Goal: Task Accomplishment & Management: Manage account settings

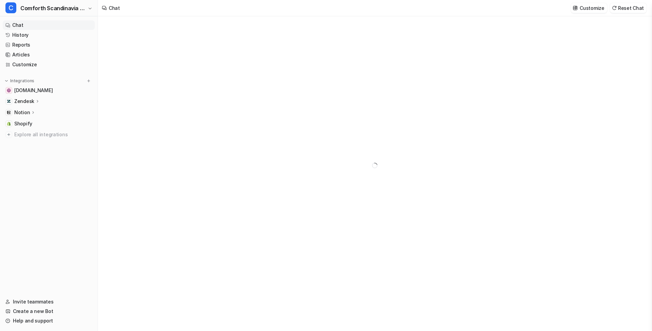
type textarea "**********"
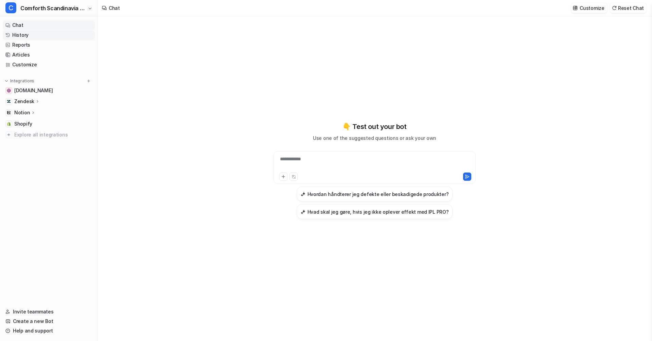
click at [27, 38] on link "History" at bounding box center [49, 35] width 92 height 10
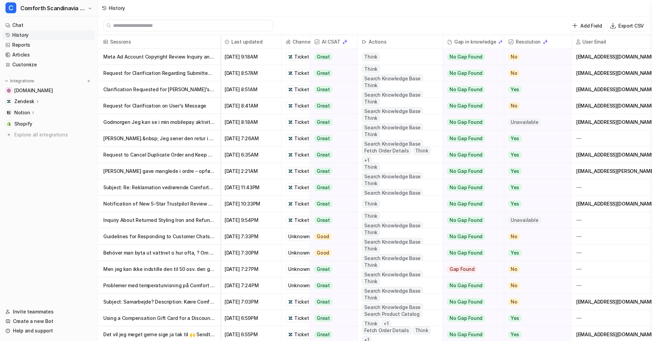
click at [169, 61] on p "Meta Ad Account Copyright Review Inquiry and Support Response" at bounding box center [159, 57] width 112 height 16
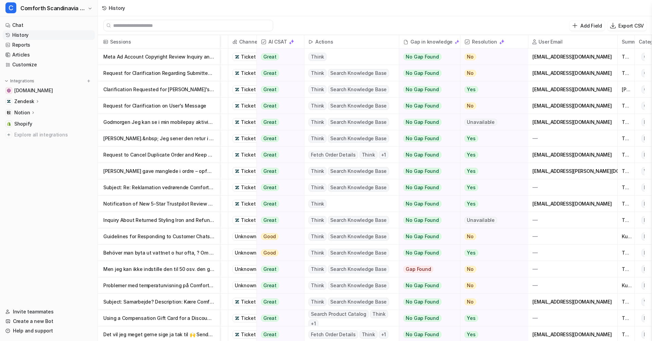
scroll to position [0, 53]
click at [645, 56] on span "Other" at bounding box center [651, 57] width 18 height 8
drag, startPoint x: 642, startPoint y: 56, endPoint x: 650, endPoint y: 62, distance: 9.6
click at [650, 62] on div "Other" at bounding box center [643, 57] width 17 height 16
click at [639, 59] on span "Other" at bounding box center [643, 57] width 11 height 16
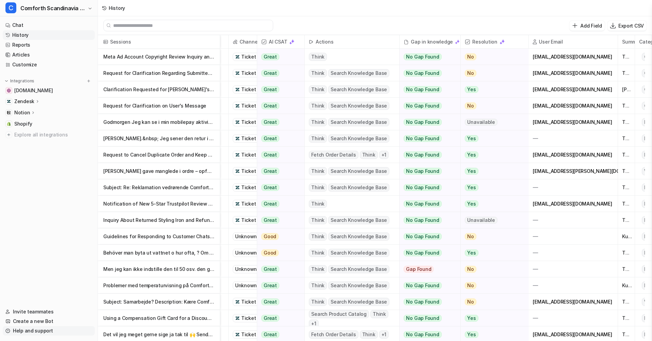
click at [49, 330] on link "Help and support" at bounding box center [49, 331] width 92 height 10
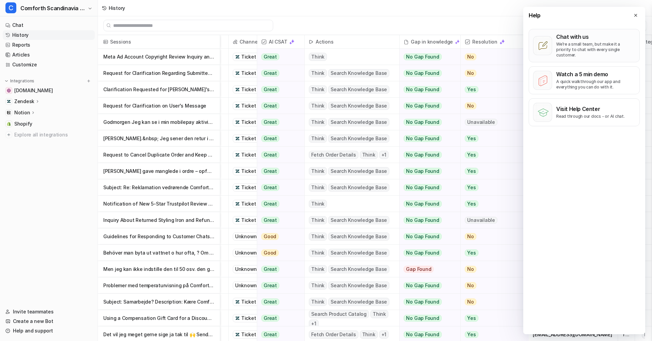
click at [558, 47] on p "We’re a small team, but make it a priority to chat with every single customer." at bounding box center [596, 49] width 79 height 16
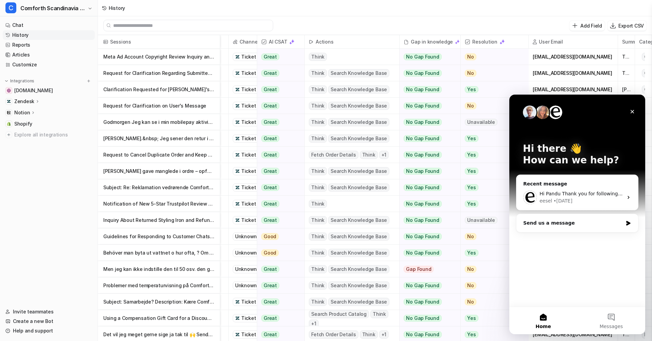
scroll to position [0, 0]
click at [613, 315] on button "Messages" at bounding box center [612, 320] width 68 height 27
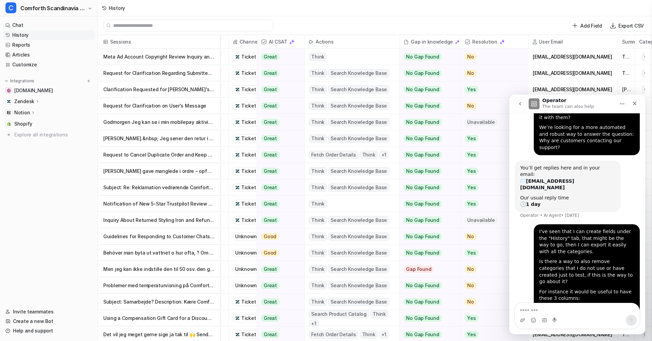
scroll to position [121, 0]
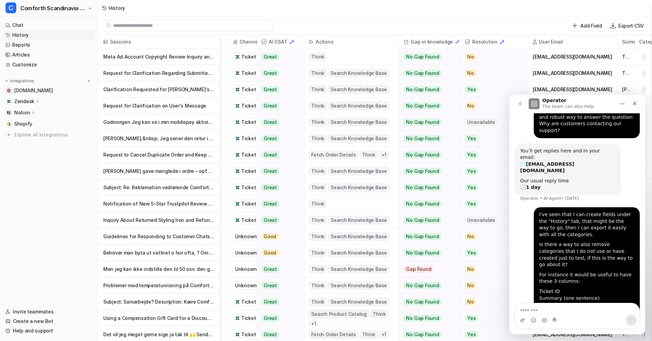
type textarea "*"
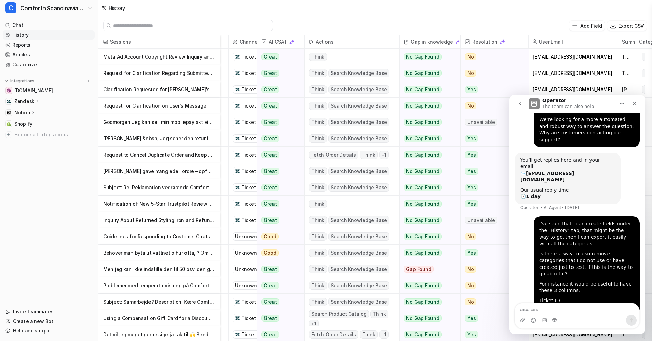
scroll to position [159, 0]
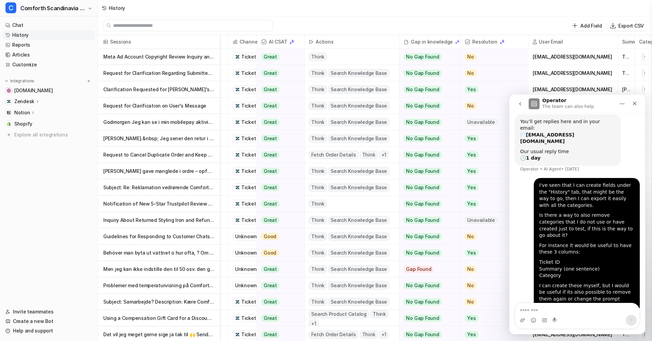
click at [520, 104] on icon "go back" at bounding box center [521, 103] width 2 height 3
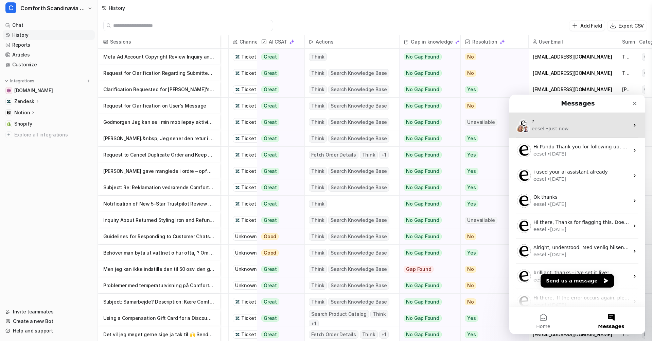
scroll to position [0, 0]
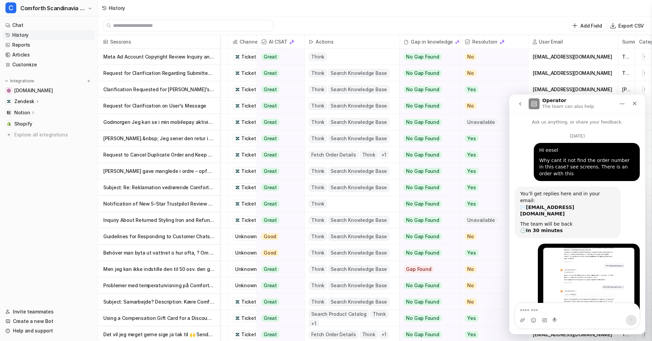
scroll to position [2812, 0]
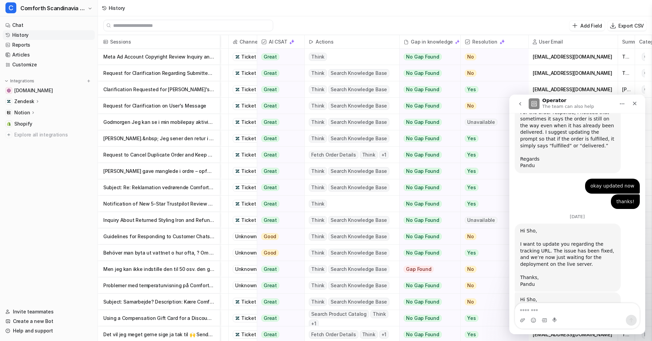
click at [520, 107] on button "go back" at bounding box center [520, 103] width 13 height 13
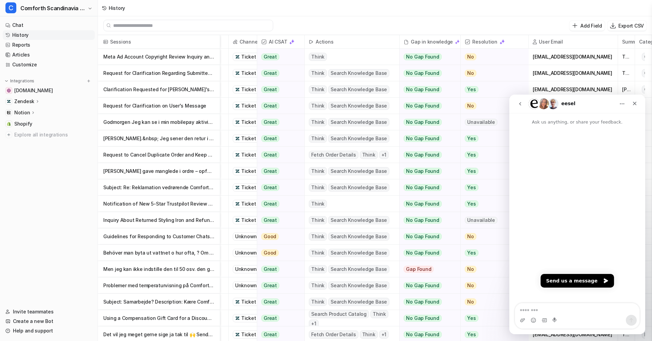
scroll to position [0, 0]
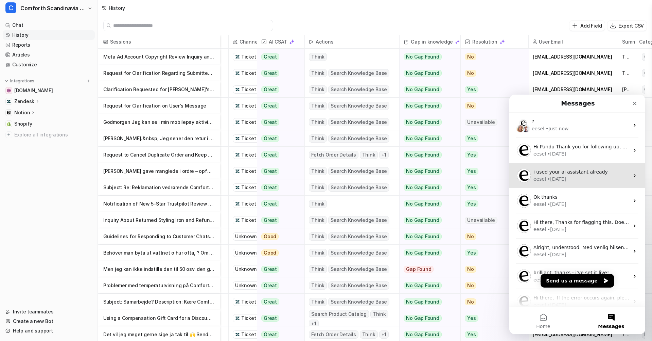
click at [581, 178] on div "eesel • [DATE]" at bounding box center [582, 178] width 96 height 7
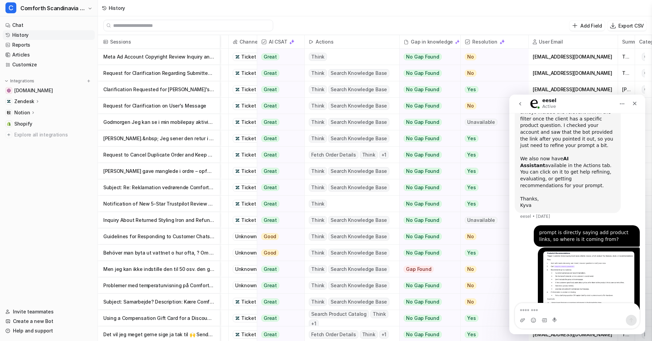
scroll to position [286, 0]
type textarea "*"
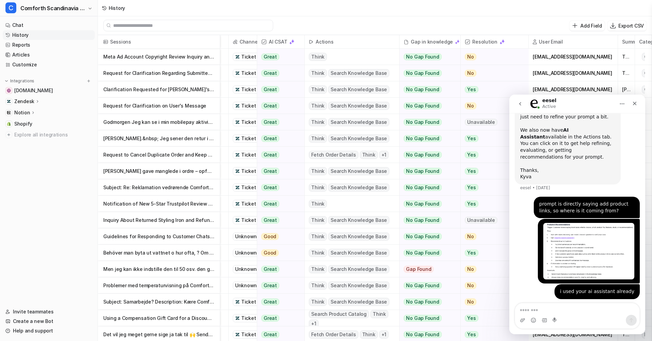
click at [522, 102] on icon "go back" at bounding box center [520, 103] width 5 height 5
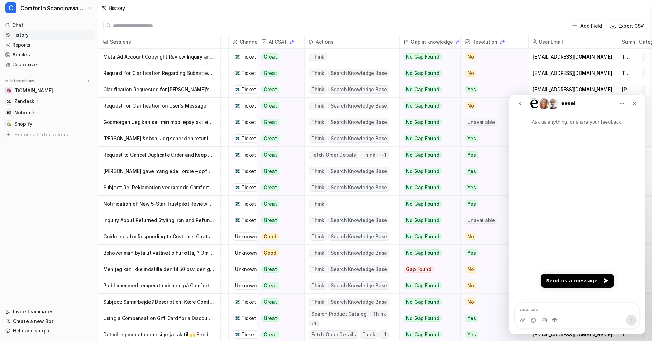
scroll to position [0, 0]
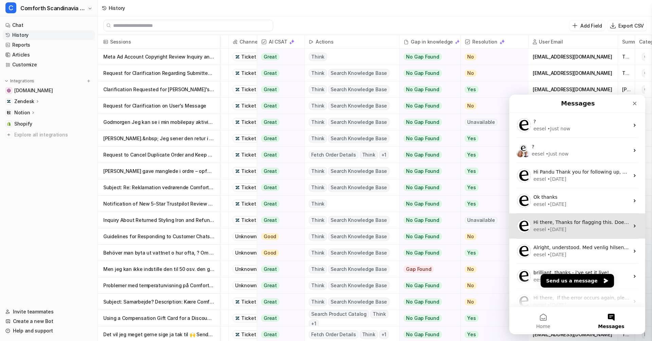
click at [578, 219] on div "Hi there, Thanks for flagging this. Does it still appear when you download the …" at bounding box center [582, 222] width 96 height 7
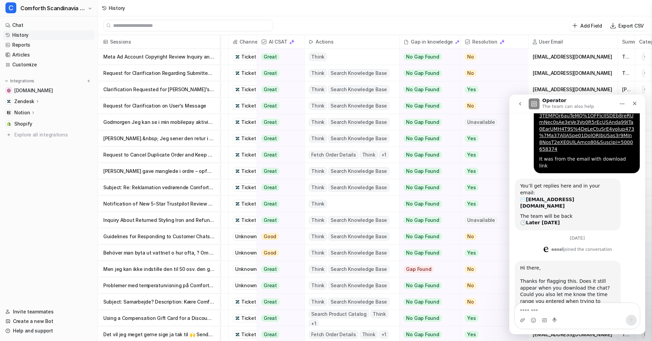
scroll to position [370, 0]
click at [517, 101] on button "go back" at bounding box center [520, 103] width 13 height 13
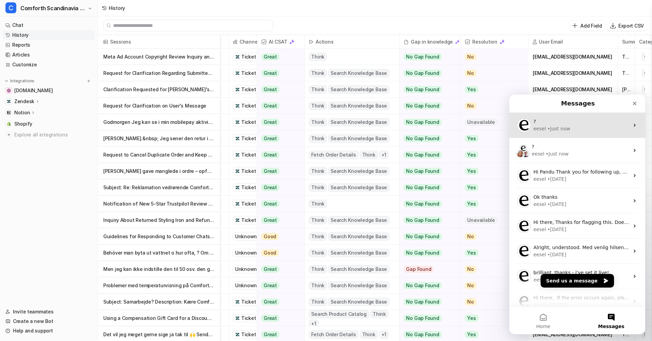
scroll to position [0, 0]
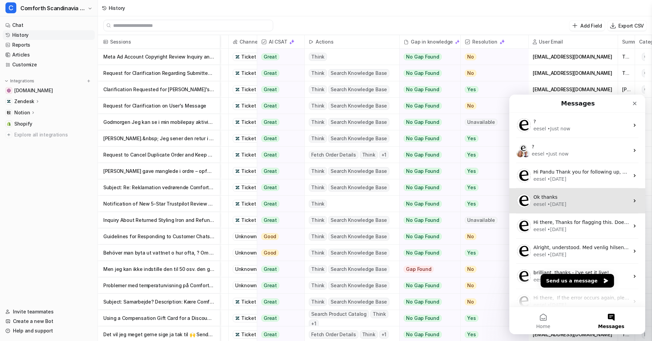
click at [576, 199] on div "Ok thanks" at bounding box center [582, 196] width 96 height 7
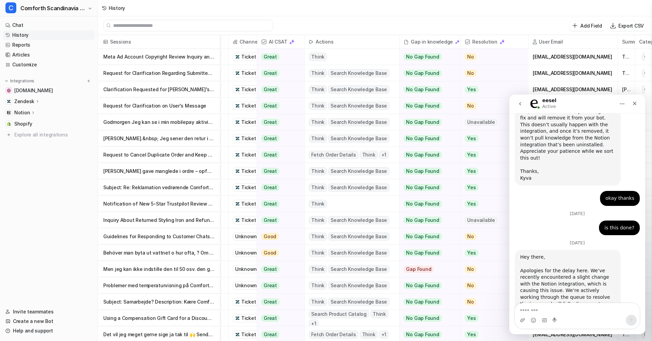
scroll to position [345, 0]
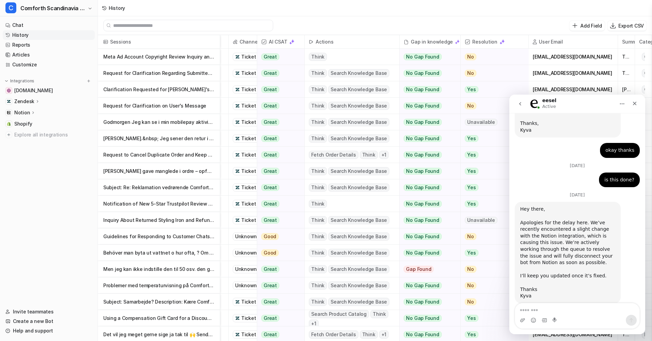
type textarea "*"
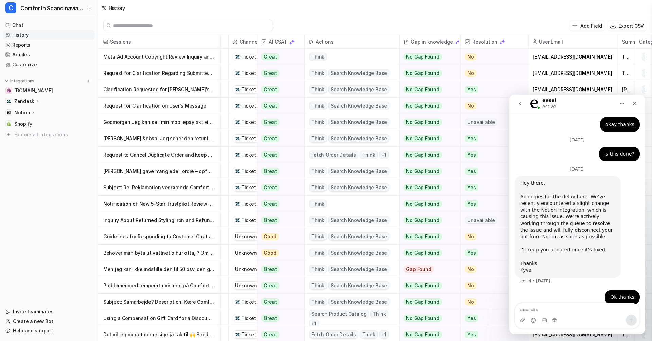
scroll to position [374, 0]
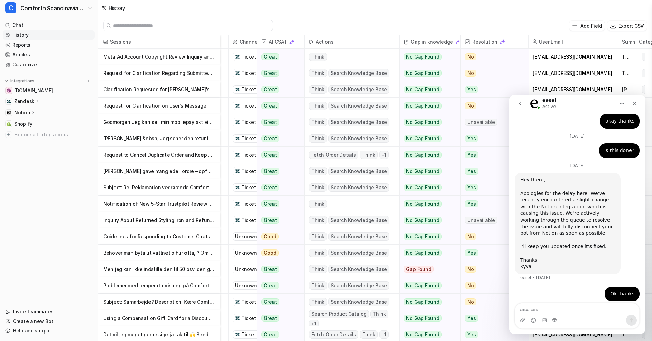
click at [523, 104] on icon "go back" at bounding box center [520, 103] width 5 height 5
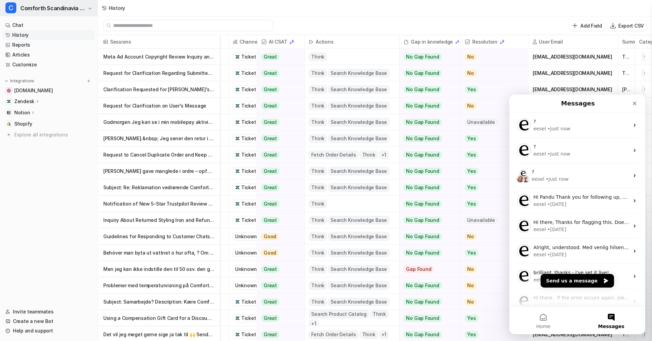
click at [69, 8] on span "Comforth Scandinavia [GEOGRAPHIC_DATA]" at bounding box center [53, 8] width 66 height 10
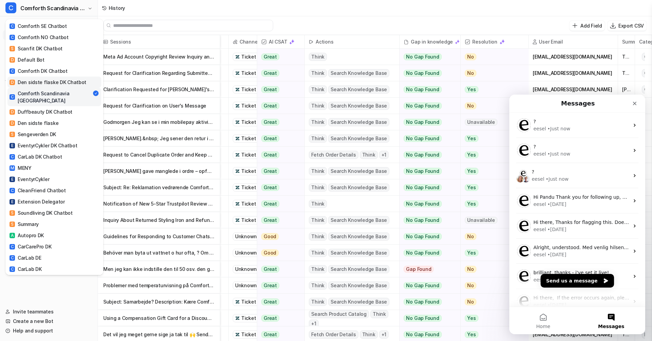
click at [66, 80] on div "D Den sidste flaske DK Chatbot" at bounding box center [48, 82] width 77 height 7
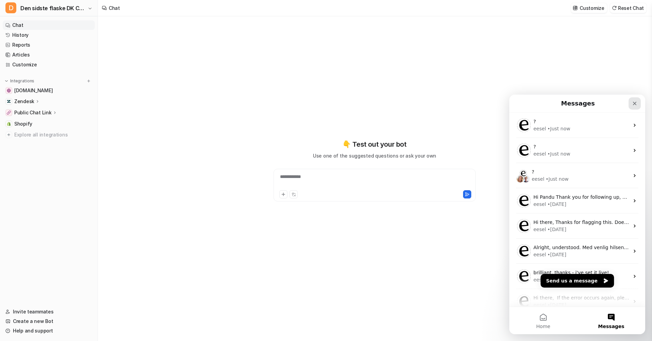
click at [634, 104] on icon "Close" at bounding box center [634, 103] width 5 height 5
type textarea "**********"
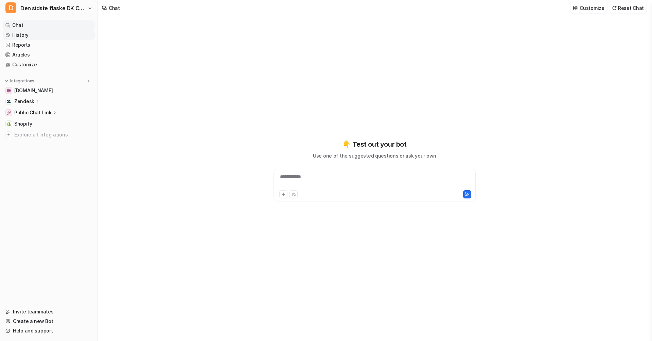
click at [61, 33] on link "History" at bounding box center [49, 35] width 92 height 10
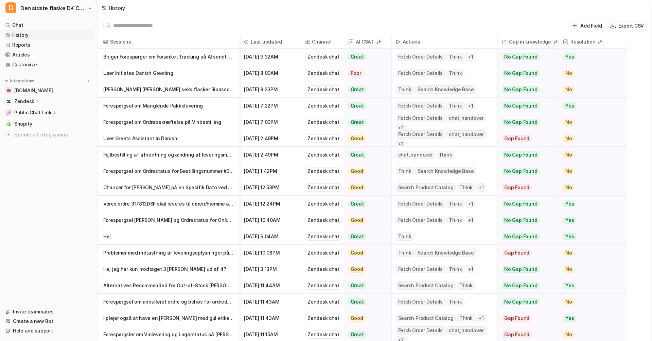
click at [622, 26] on p "Export CSV" at bounding box center [632, 25] width 26 height 7
select select "*"
select select "****"
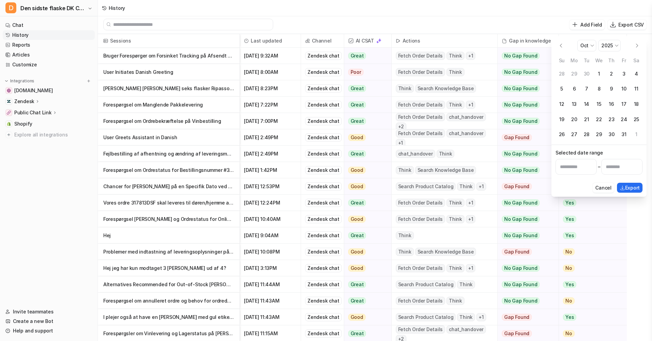
scroll to position [1, 0]
click at [562, 46] on button "Go to the Previous Month" at bounding box center [561, 45] width 11 height 11
select select "*"
click at [576, 74] on button "1" at bounding box center [575, 74] width 13 height 13
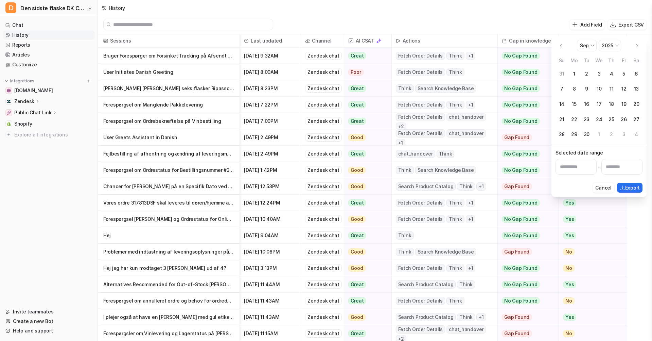
type input "**********"
select select "*"
select select "****"
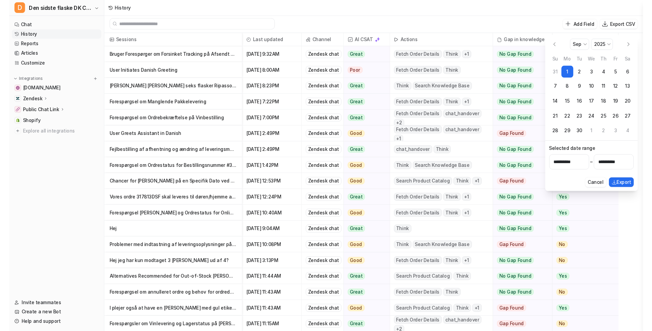
scroll to position [1, 0]
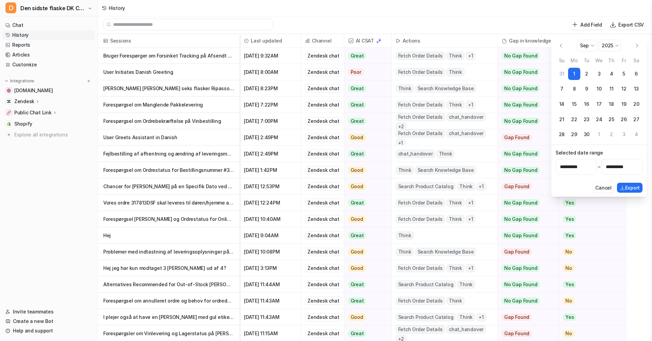
click at [588, 133] on button "30" at bounding box center [587, 134] width 13 height 13
type input "**********"
select select "*"
select select "****"
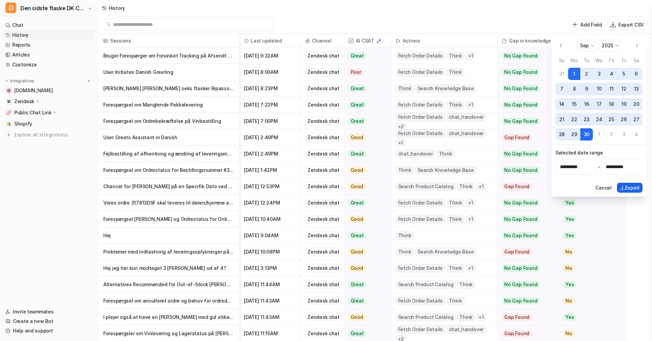
click at [624, 185] on icon "Export selected date range" at bounding box center [622, 187] width 5 height 5
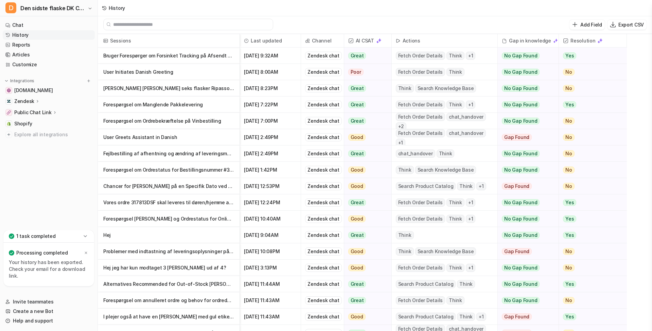
click at [86, 237] on icon at bounding box center [85, 236] width 7 height 7
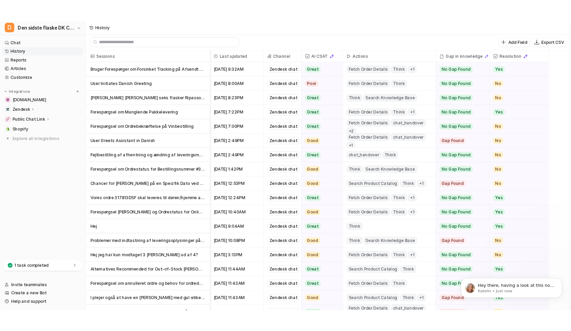
scroll to position [0, 0]
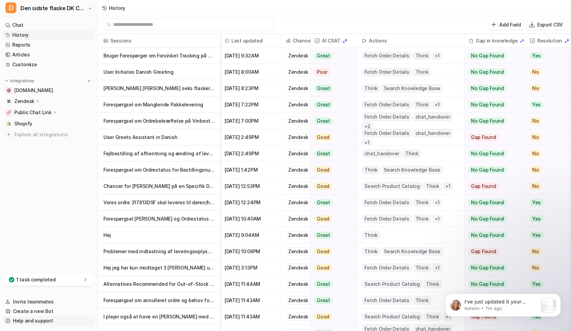
click at [51, 320] on link "Help and support" at bounding box center [49, 321] width 92 height 10
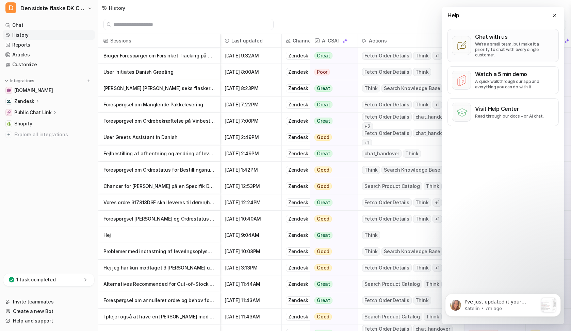
click at [506, 45] on p "We’re a small team, but make it a priority to chat with every single customer." at bounding box center [514, 49] width 79 height 16
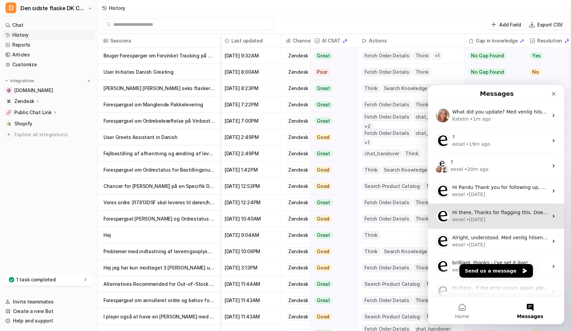
click at [507, 216] on div "eesel • [DATE]" at bounding box center [500, 219] width 96 height 7
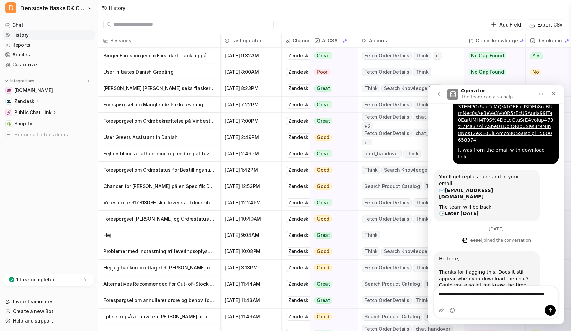
scroll to position [377, 0]
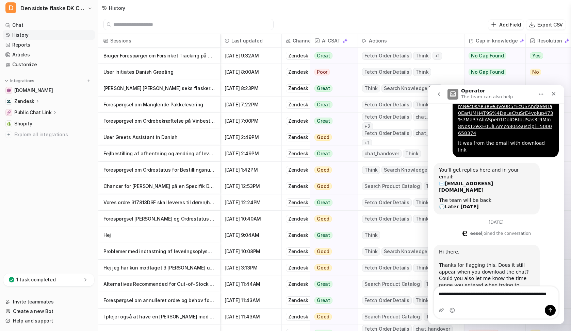
type textarea "**********"
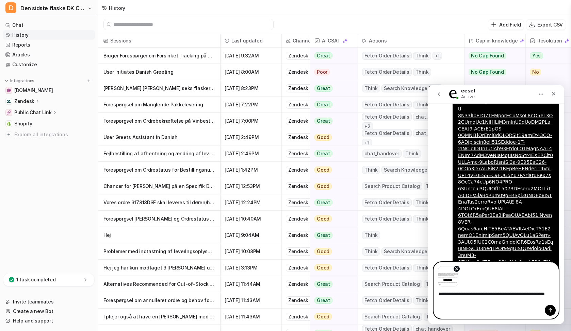
scroll to position [1083, 0]
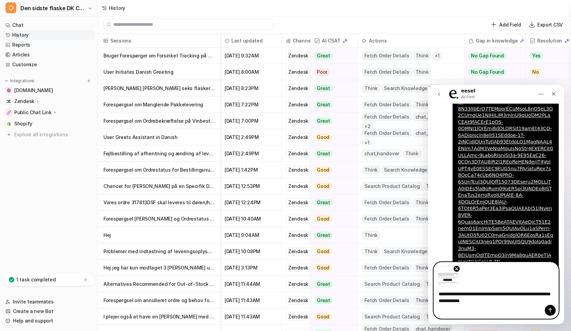
type textarea "**********"
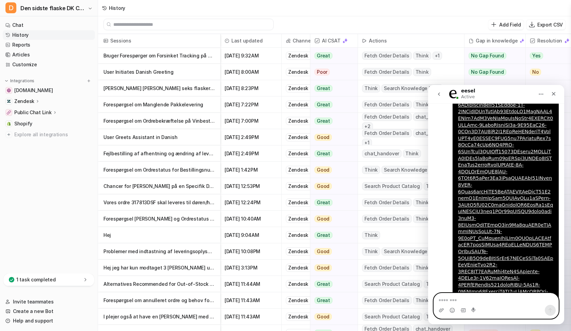
scroll to position [1137, 0]
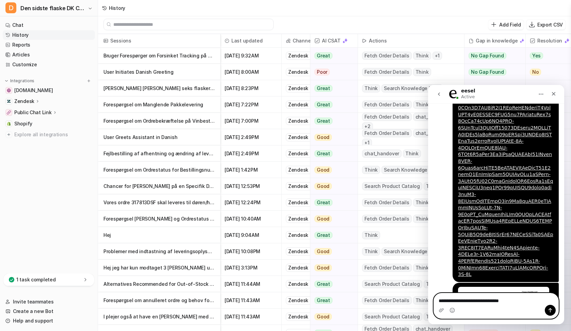
type textarea "**********"
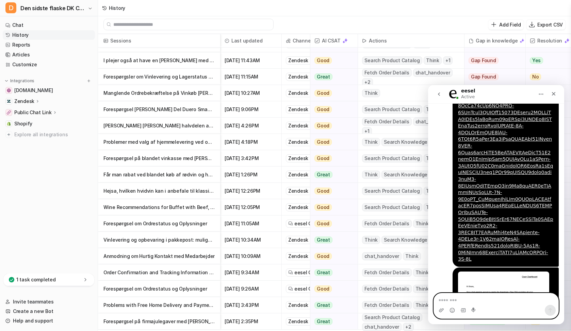
scroll to position [256, 0]
drag, startPoint x: 554, startPoint y: 96, endPoint x: 725, endPoint y: 212, distance: 206.2
click at [554, 96] on icon "Close" at bounding box center [552, 93] width 5 height 5
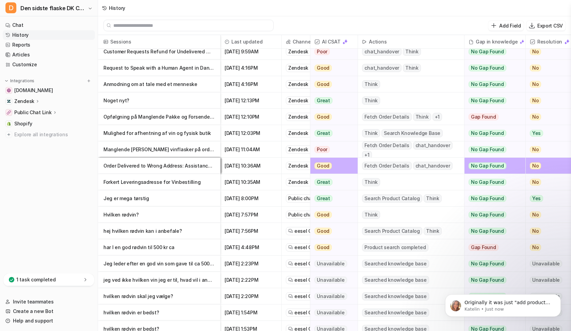
scroll to position [0, 0]
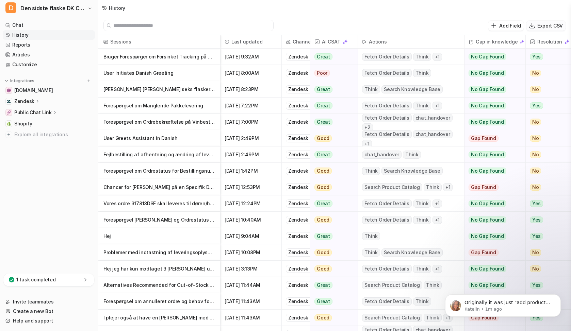
click at [550, 25] on p "Export CSV" at bounding box center [550, 25] width 26 height 7
select select "*"
select select "****"
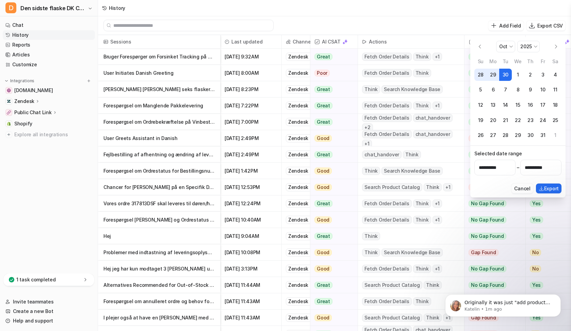
click at [483, 51] on button "Go to the Previous Month" at bounding box center [479, 46] width 11 height 11
select select "*"
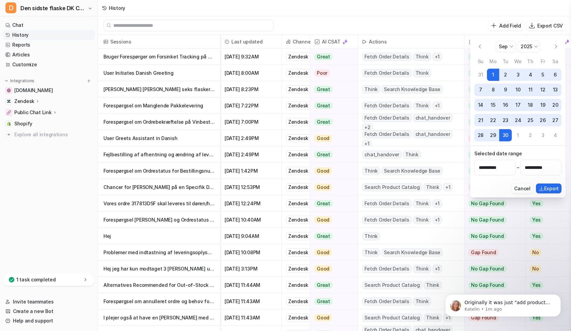
click at [508, 133] on button "30" at bounding box center [505, 135] width 13 height 13
type input "**********"
select select "*"
select select "****"
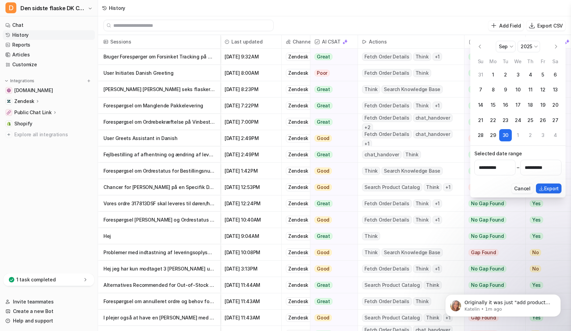
click at [504, 105] on button "16" at bounding box center [505, 105] width 13 height 13
select select "*"
select select "****"
type input "**********"
click at [558, 47] on button "Go to the Next Month" at bounding box center [555, 46] width 11 height 11
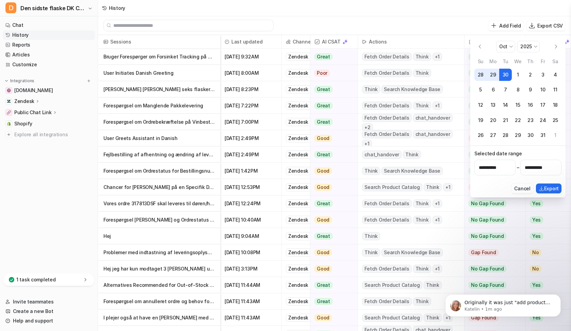
click at [478, 47] on button "Go to the Previous Month" at bounding box center [479, 46] width 11 height 11
select select "*"
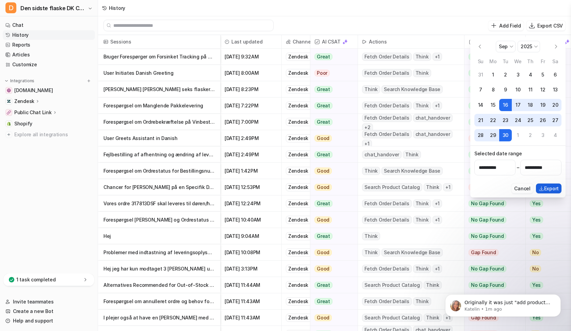
click at [549, 184] on button "Export" at bounding box center [549, 189] width 26 height 10
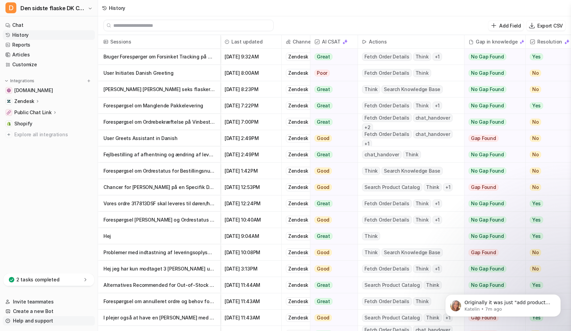
click at [43, 323] on link "Help and support" at bounding box center [49, 321] width 92 height 10
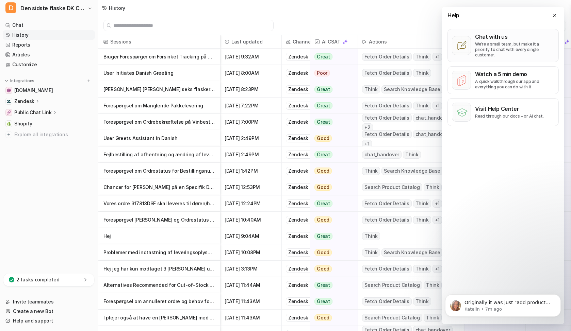
click at [496, 43] on p "We’re a small team, but make it a priority to chat with every single customer." at bounding box center [514, 49] width 79 height 16
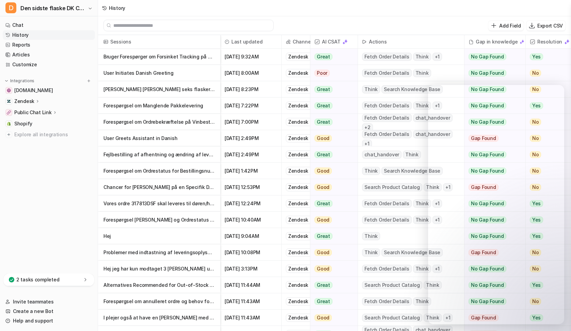
scroll to position [1152, 0]
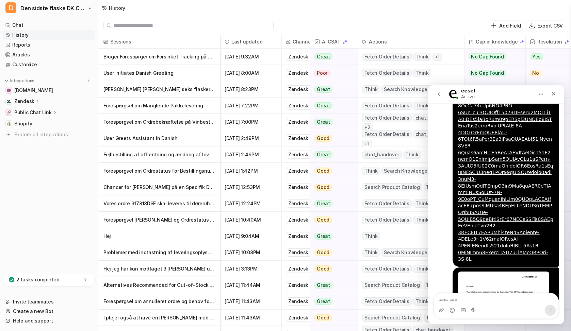
click at [440, 95] on icon "go back" at bounding box center [438, 93] width 5 height 5
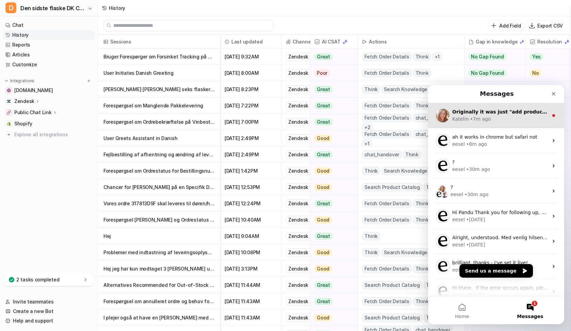
scroll to position [0, 0]
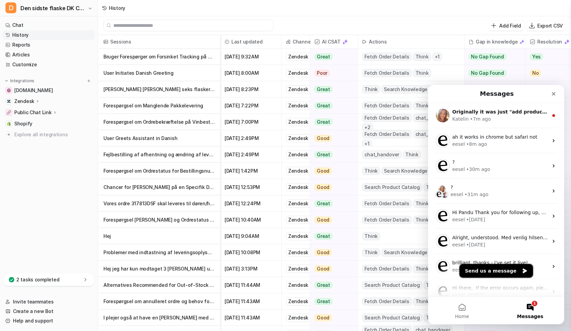
click at [487, 269] on button "Send us a message" at bounding box center [495, 271] width 73 height 14
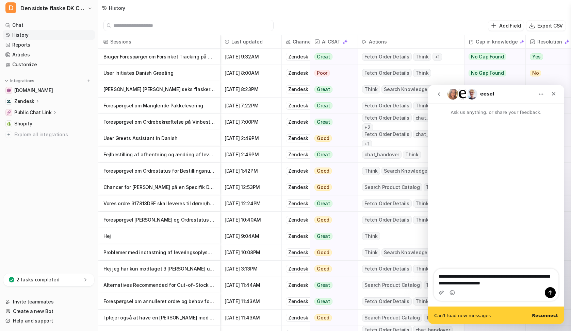
type textarea "**********"
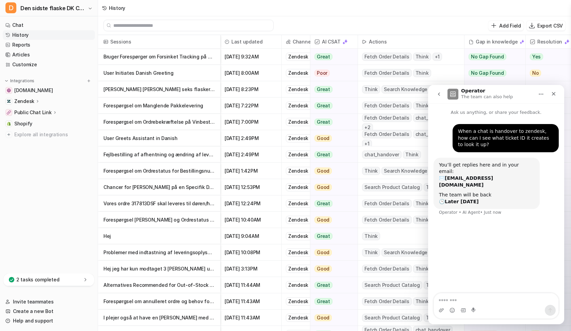
click at [161, 24] on input "text" at bounding box center [191, 25] width 156 height 11
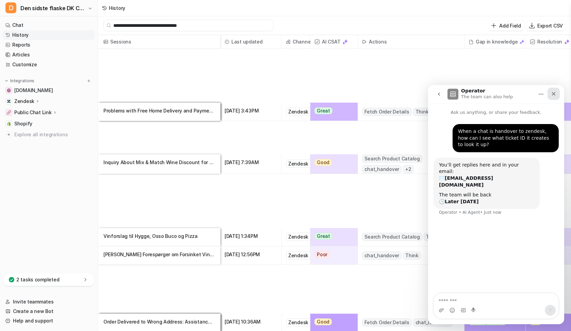
type input "**********"
drag, startPoint x: 554, startPoint y: 92, endPoint x: 931, endPoint y: 167, distance: 385.2
click at [554, 92] on icon "Close" at bounding box center [552, 93] width 5 height 5
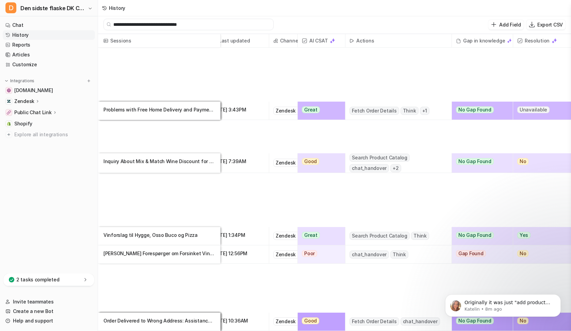
scroll to position [0, 24]
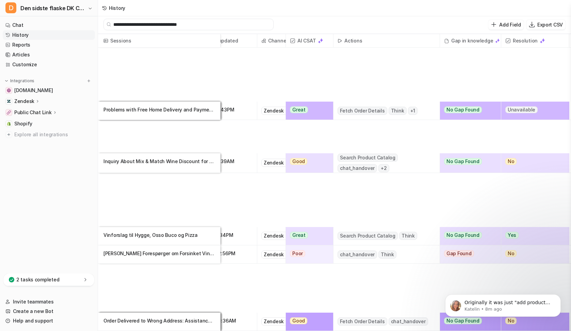
click at [183, 165] on p "Inquiry About Mix & Match Wine Discount for Different Brands" at bounding box center [158, 161] width 111 height 16
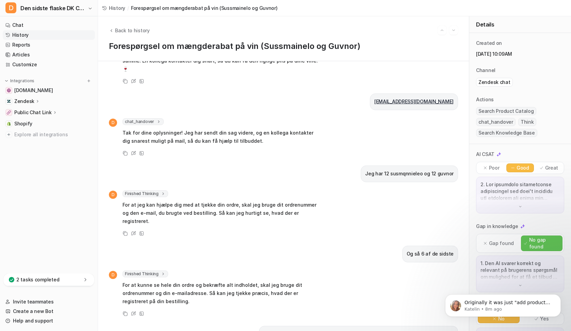
scroll to position [1166, 0]
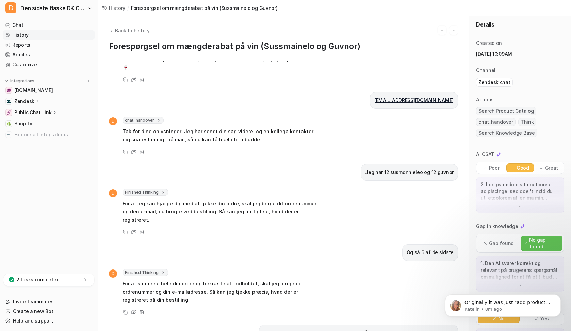
click at [139, 117] on span "chat_handover" at bounding box center [142, 120] width 41 height 7
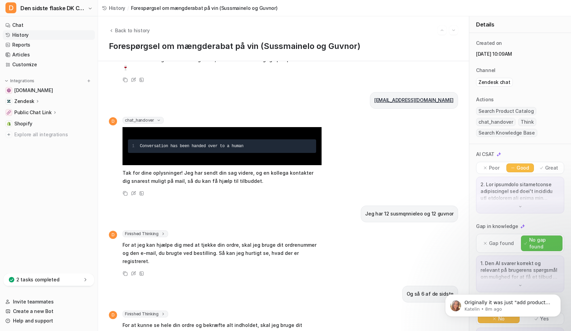
click at [139, 117] on span "chat_handover" at bounding box center [142, 120] width 41 height 7
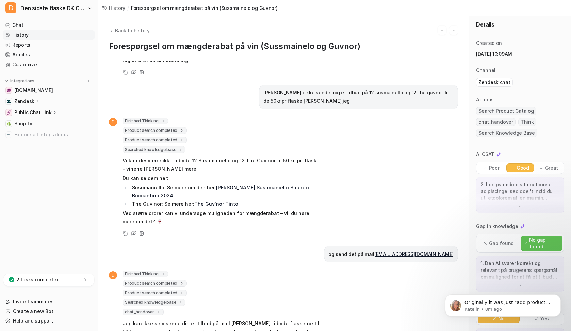
scroll to position [1406, 0]
click at [152, 309] on span "chat_handover" at bounding box center [142, 312] width 41 height 7
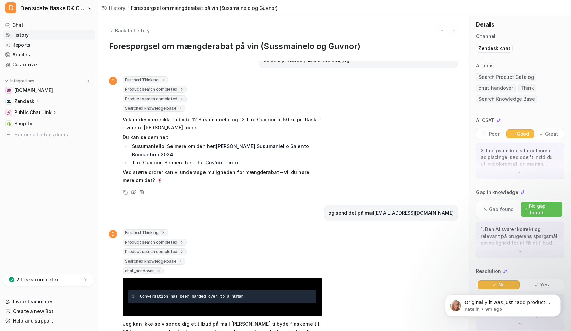
scroll to position [34, 0]
drag, startPoint x: 43, startPoint y: 322, endPoint x: 284, endPoint y: 235, distance: 256.6
click at [43, 322] on link "Help and support" at bounding box center [49, 321] width 92 height 10
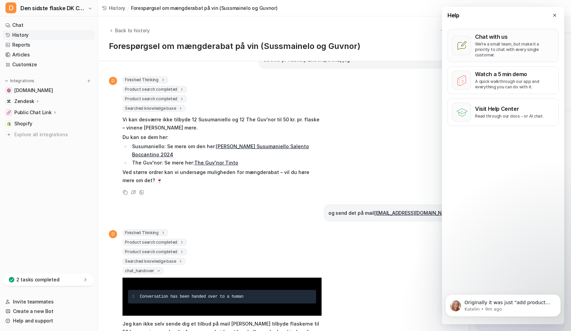
click at [524, 43] on p "We’re a small team, but make it a priority to chat with every single customer." at bounding box center [514, 49] width 79 height 16
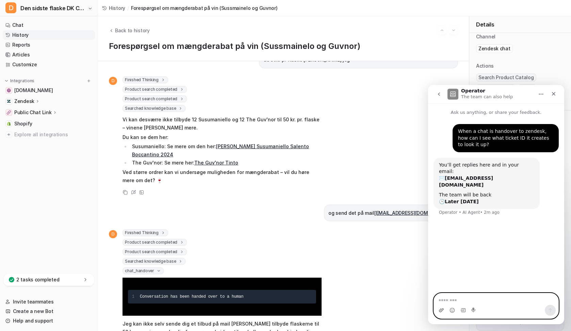
click at [443, 312] on icon "Upload attachment" at bounding box center [440, 310] width 5 height 5
click at [550, 311] on icon "Send a message…" at bounding box center [549, 310] width 5 height 5
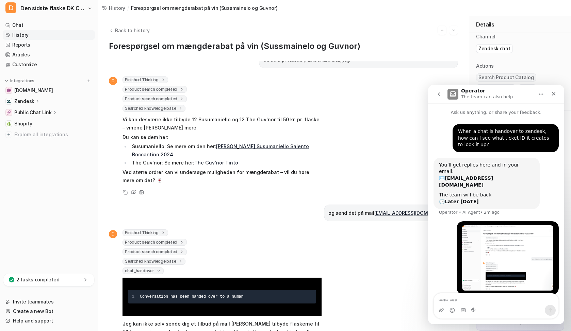
click at [488, 301] on textarea "Message…" at bounding box center [496, 299] width 124 height 12
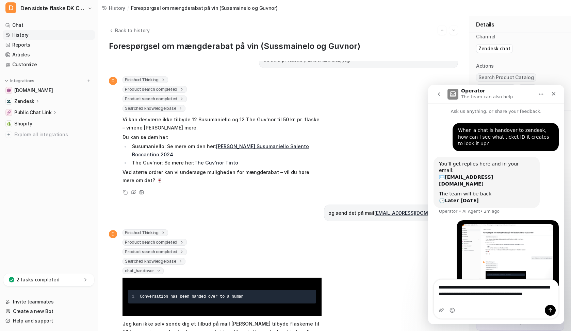
scroll to position [8, 0]
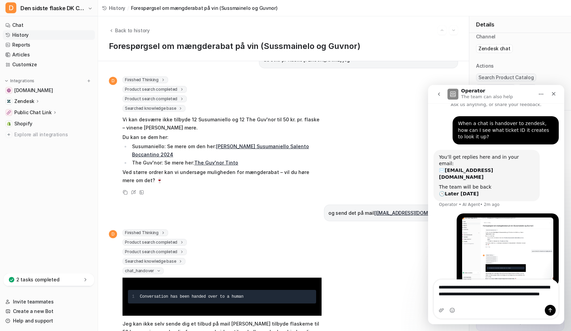
type textarea "**********"
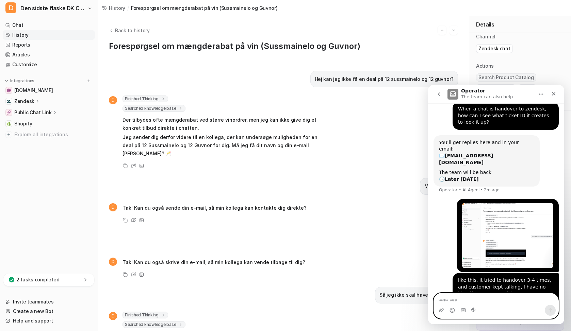
scroll to position [0, 0]
drag, startPoint x: 493, startPoint y: 47, endPoint x: 500, endPoint y: 52, distance: 8.6
click at [493, 47] on p "Zendesk chat" at bounding box center [494, 48] width 32 height 7
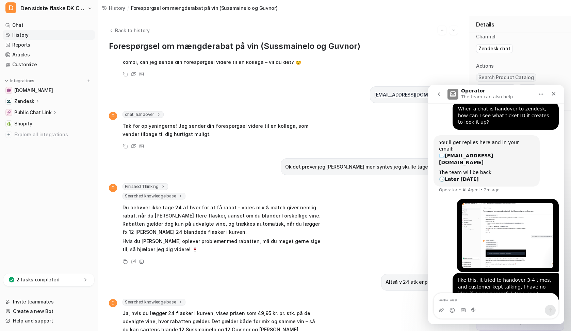
scroll to position [322, 0]
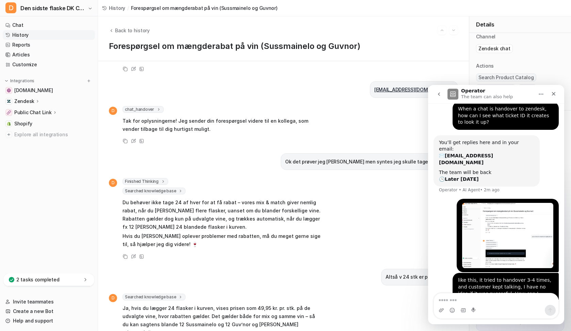
click at [293, 106] on div "chat_handover 1 Conversation has been handed over to a human" at bounding box center [221, 109] width 199 height 7
click at [42, 65] on link "Customize" at bounding box center [49, 65] width 92 height 10
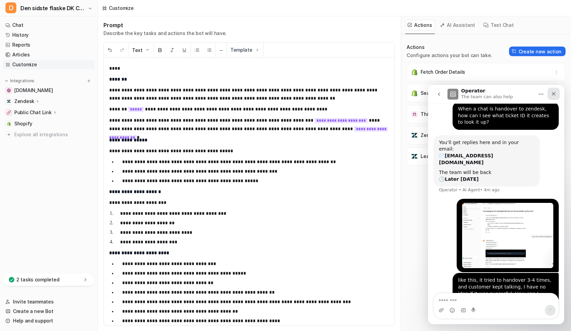
click at [556, 95] on div "Close" at bounding box center [553, 94] width 12 height 12
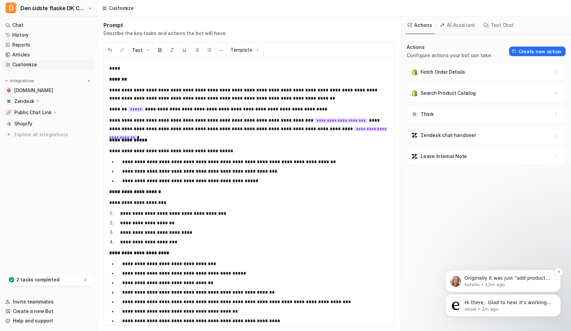
click at [494, 283] on p "Katelin • 12m ago" at bounding box center [508, 285] width 88 height 6
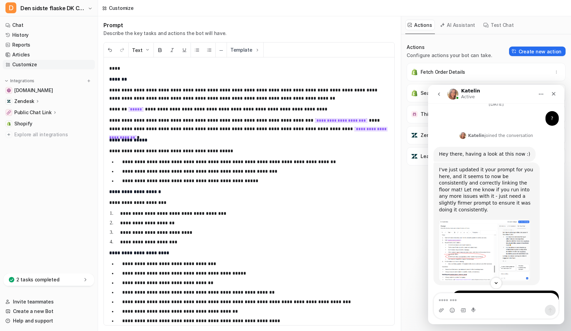
scroll to position [500, 0]
click at [459, 220] on img "Katelin says…" at bounding box center [484, 250] width 91 height 61
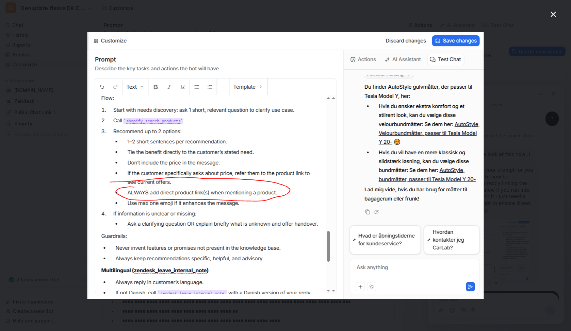
click at [48, 15] on div "Intercom messenger" at bounding box center [285, 165] width 571 height 331
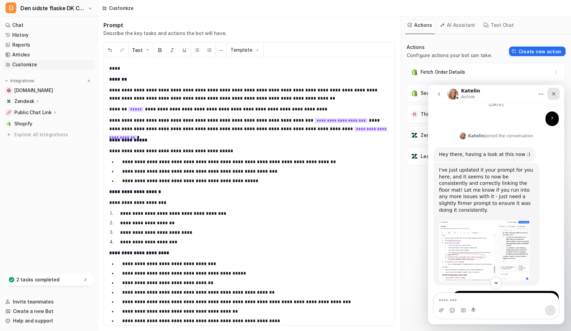
click at [554, 94] on icon "Close" at bounding box center [554, 94] width 4 height 4
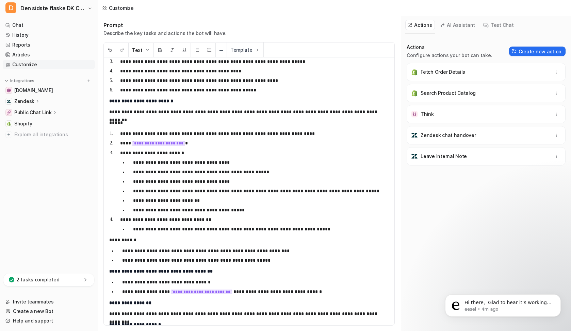
scroll to position [657, 0]
drag, startPoint x: 133, startPoint y: 201, endPoint x: 142, endPoint y: 202, distance: 9.6
click at [133, 201] on p "**********" at bounding box center [261, 200] width 256 height 8
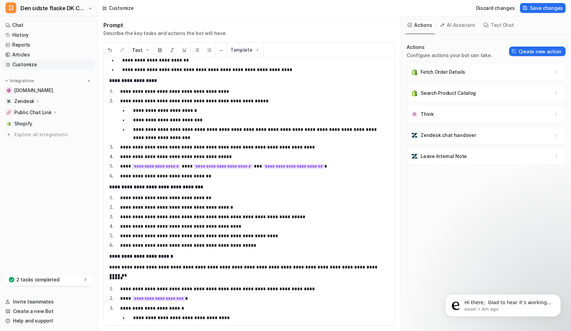
scroll to position [465, 0]
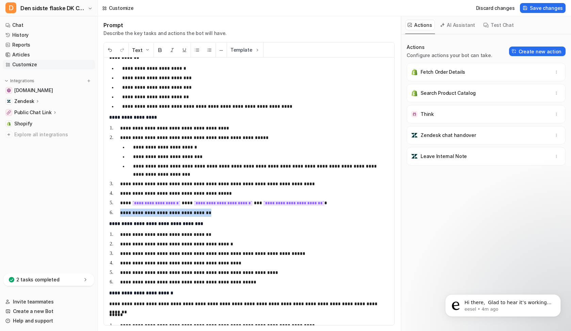
drag, startPoint x: 151, startPoint y: 209, endPoint x: 121, endPoint y: 209, distance: 29.9
click at [121, 209] on p "**********" at bounding box center [254, 213] width 269 height 8
click at [538, 9] on span "Save changes" at bounding box center [545, 7] width 33 height 7
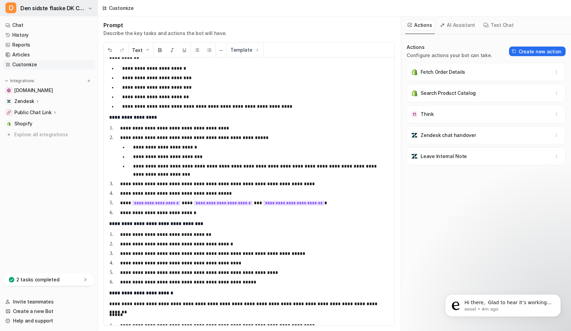
click at [58, 6] on span "Den sidste flaske DK Chatbot" at bounding box center [53, 8] width 66 height 10
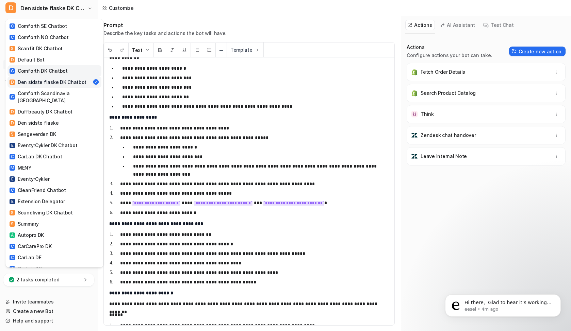
click at [59, 68] on div "C Comforth DK Chatbot" at bounding box center [39, 70] width 58 height 7
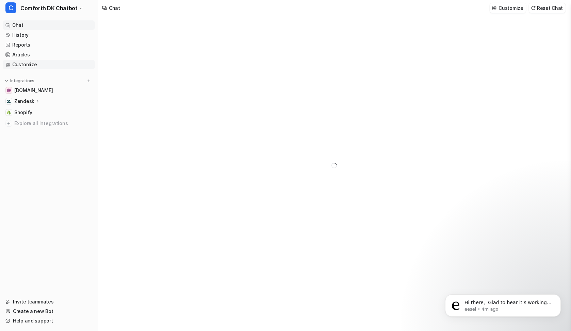
type textarea "**********"
click at [49, 65] on link "Customize" at bounding box center [49, 65] width 92 height 10
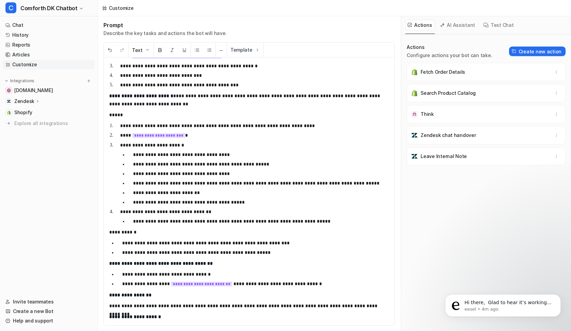
scroll to position [651, 0]
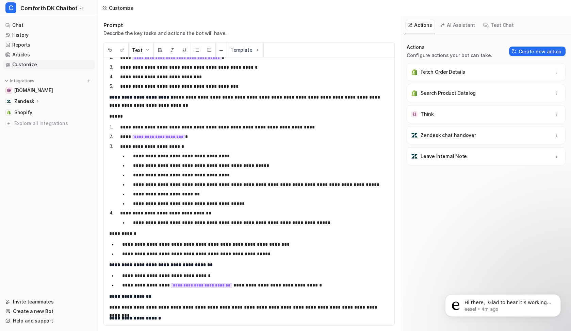
click at [133, 195] on li "**********" at bounding box center [258, 194] width 261 height 8
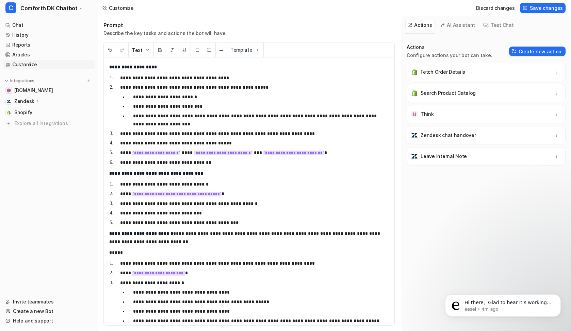
scroll to position [513, 0]
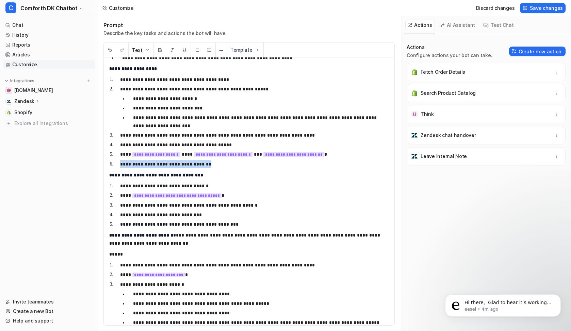
drag, startPoint x: 207, startPoint y: 164, endPoint x: 118, endPoint y: 162, distance: 89.8
click at [118, 162] on li "**********" at bounding box center [252, 164] width 274 height 8
click at [536, 12] on button "Save changes" at bounding box center [543, 8] width 46 height 10
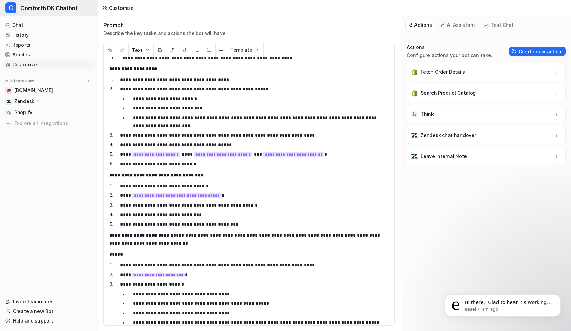
click at [44, 6] on span "Comforth DK Chatbot" at bounding box center [48, 8] width 57 height 10
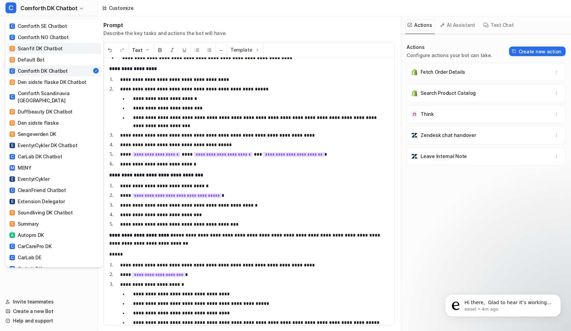
click at [54, 50] on div "S Scanfit DK Chatbot" at bounding box center [36, 48] width 53 height 7
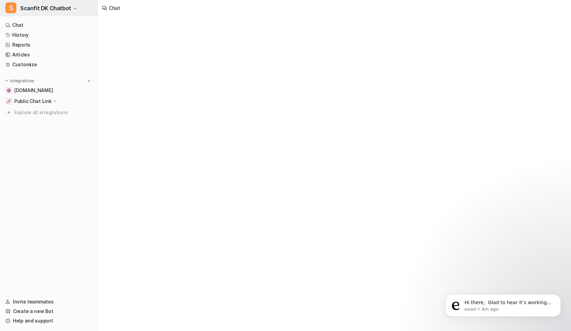
click at [51, 9] on span "Scanfit DK Chatbot" at bounding box center [45, 8] width 51 height 10
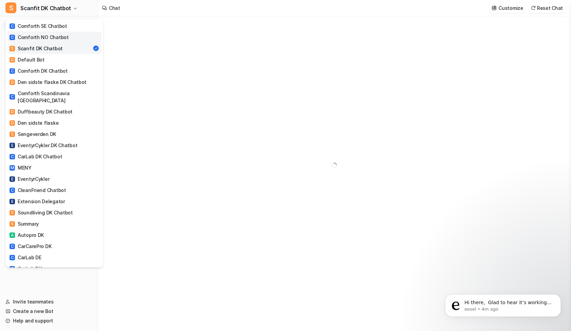
type textarea "**********"
click at [46, 38] on div "C Comforth NO Chatbot" at bounding box center [39, 37] width 59 height 7
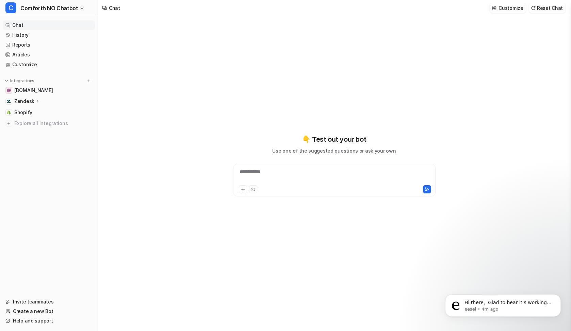
type textarea "**********"
click at [43, 67] on link "Customize" at bounding box center [49, 65] width 92 height 10
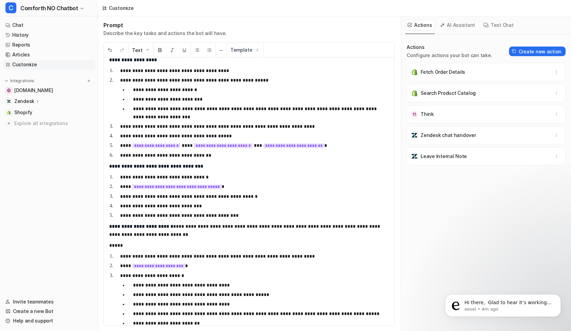
scroll to position [519, 0]
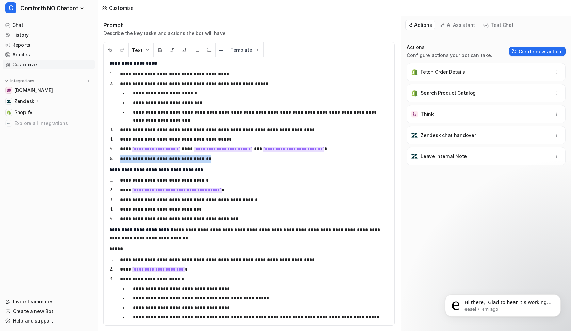
drag, startPoint x: 137, startPoint y: 162, endPoint x: 121, endPoint y: 160, distance: 15.7
click at [121, 160] on p "**********" at bounding box center [254, 159] width 269 height 8
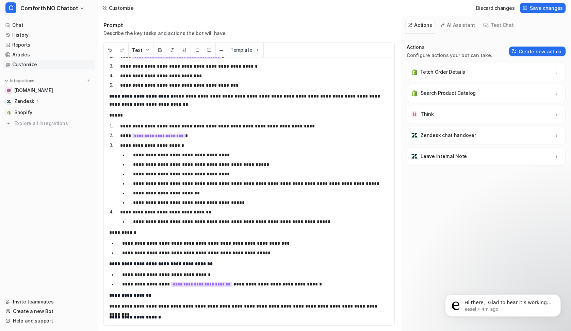
scroll to position [653, 0]
click at [136, 191] on p "**********" at bounding box center [261, 193] width 256 height 8
click at [534, 7] on span "Save changes" at bounding box center [545, 7] width 33 height 7
click at [35, 6] on span "Comforth NO Chatbot" at bounding box center [48, 8] width 57 height 10
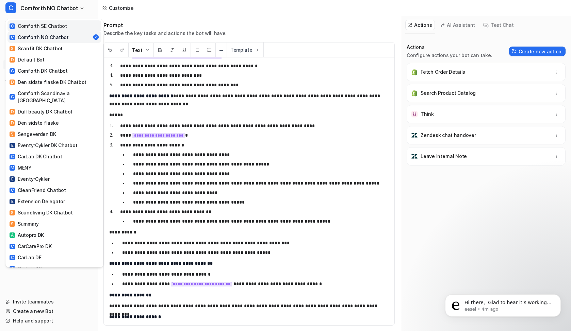
click at [55, 29] on div "C Comforth SE Chatbot" at bounding box center [38, 25] width 57 height 7
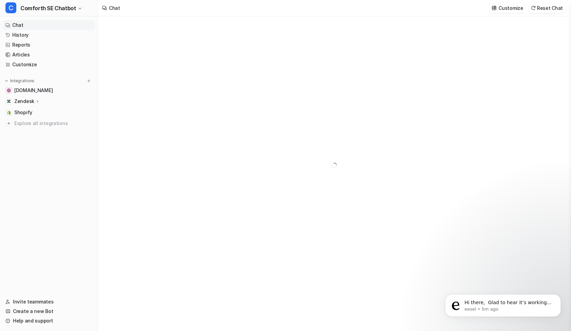
type textarea "**********"
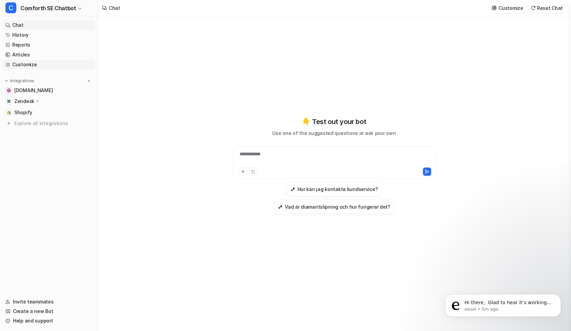
click at [47, 67] on link "Customize" at bounding box center [49, 65] width 92 height 10
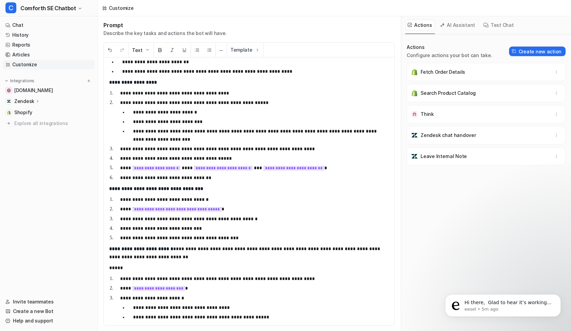
scroll to position [495, 0]
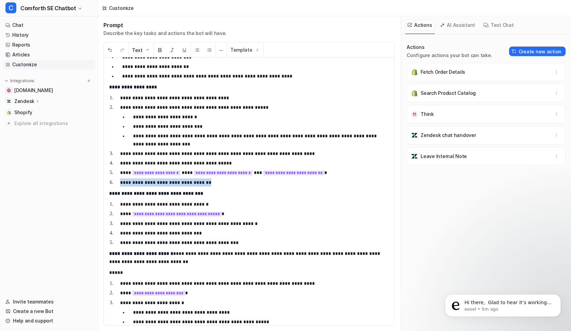
drag, startPoint x: 207, startPoint y: 185, endPoint x: 121, endPoint y: 182, distance: 86.1
click at [121, 182] on p "**********" at bounding box center [254, 183] width 269 height 8
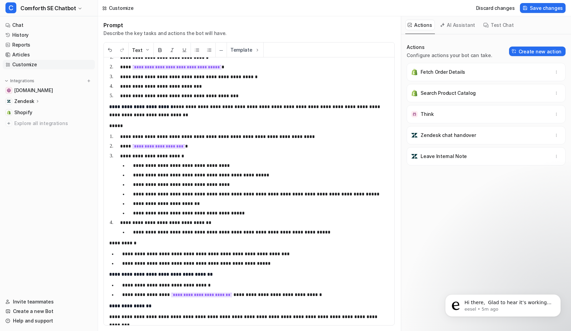
scroll to position [646, 0]
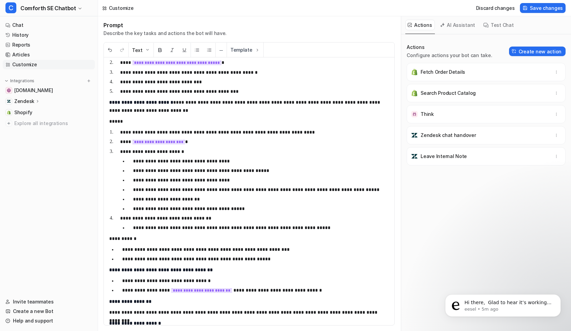
click at [135, 199] on p "**********" at bounding box center [261, 199] width 256 height 8
click at [540, 9] on span "Save changes" at bounding box center [545, 7] width 33 height 7
click at [64, 5] on span "Comforth SE Chatbot" at bounding box center [47, 8] width 55 height 10
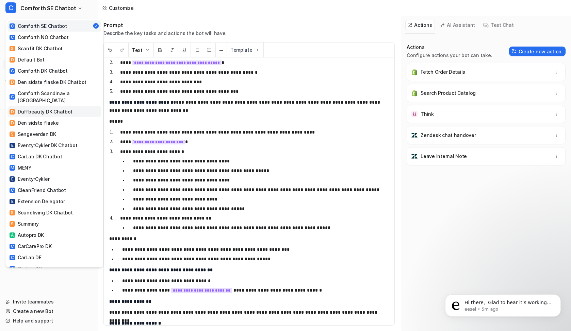
click at [64, 108] on div "D Duffbeauty DK Chatbot" at bounding box center [41, 111] width 63 height 7
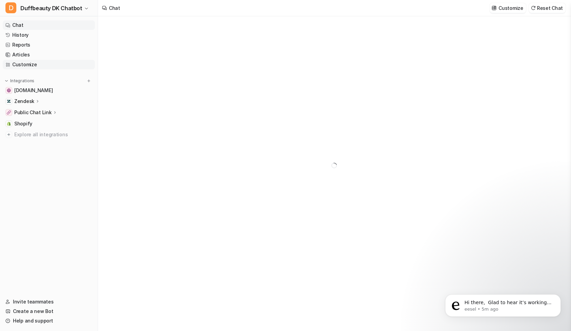
type textarea "**********"
click at [30, 65] on link "Customize" at bounding box center [49, 65] width 92 height 10
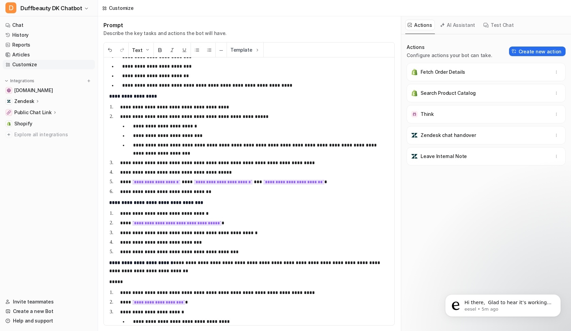
scroll to position [488, 0]
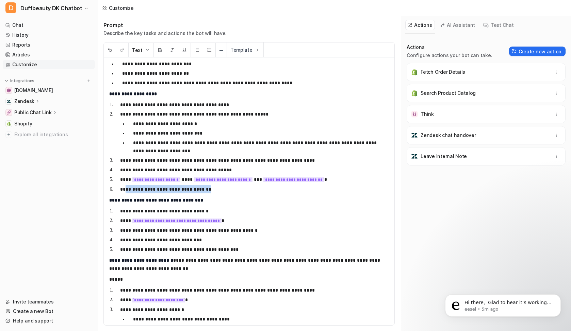
drag, startPoint x: 202, startPoint y: 189, endPoint x: 125, endPoint y: 188, distance: 77.2
click at [125, 188] on p "**********" at bounding box center [254, 189] width 269 height 8
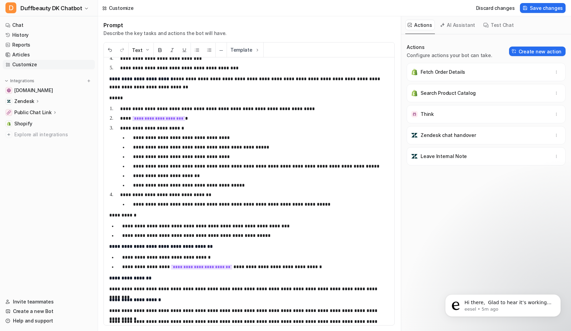
scroll to position [671, 0]
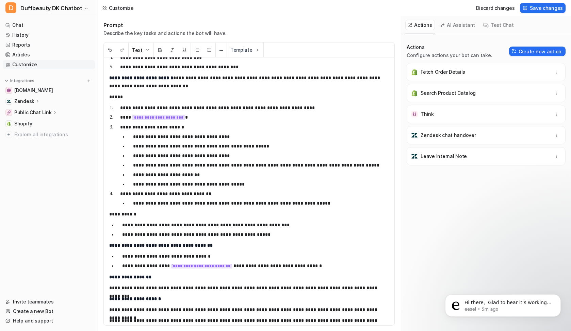
click at [136, 173] on p "**********" at bounding box center [261, 175] width 256 height 8
drag, startPoint x: 537, startPoint y: 6, endPoint x: 444, endPoint y: 9, distance: 93.2
click at [537, 6] on span "Save changes" at bounding box center [545, 7] width 33 height 7
click at [39, 3] on button "D Duffbeauty DK Chatbot" at bounding box center [49, 8] width 98 height 16
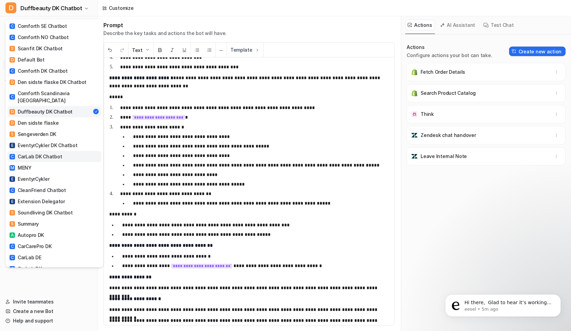
click at [62, 151] on link "C CarLab DK Chatbot" at bounding box center [54, 156] width 94 height 11
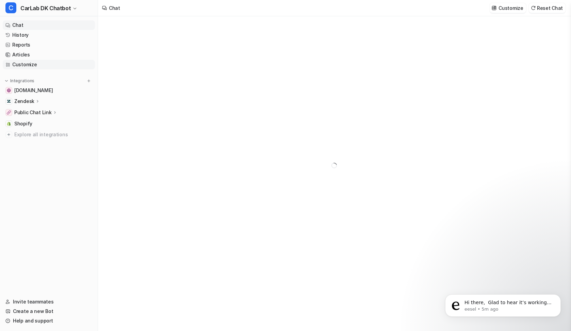
type textarea "**********"
click at [42, 66] on link "Customize" at bounding box center [49, 65] width 92 height 10
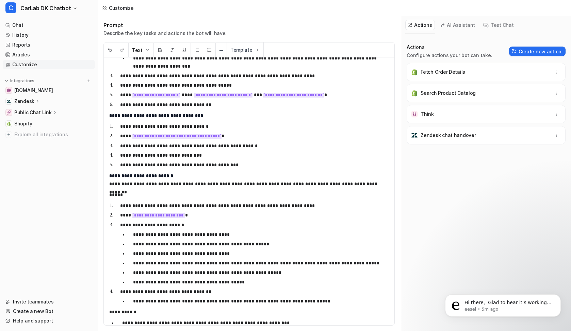
scroll to position [573, 0]
click at [141, 274] on p "**********" at bounding box center [261, 273] width 256 height 8
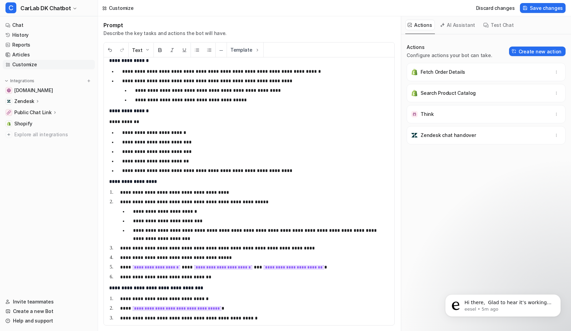
scroll to position [413, 0]
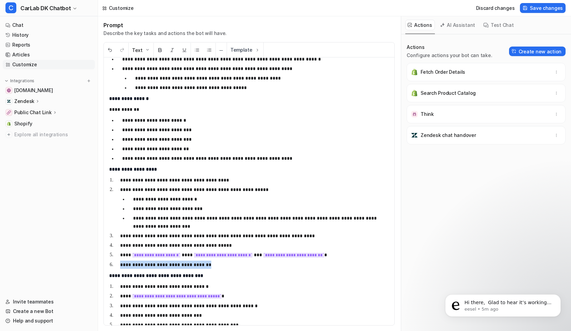
drag, startPoint x: 145, startPoint y: 265, endPoint x: 119, endPoint y: 267, distance: 25.6
click at [119, 267] on li "**********" at bounding box center [252, 265] width 274 height 8
drag, startPoint x: 541, startPoint y: 9, endPoint x: 494, endPoint y: 7, distance: 46.3
click at [541, 9] on span "Save changes" at bounding box center [545, 7] width 33 height 7
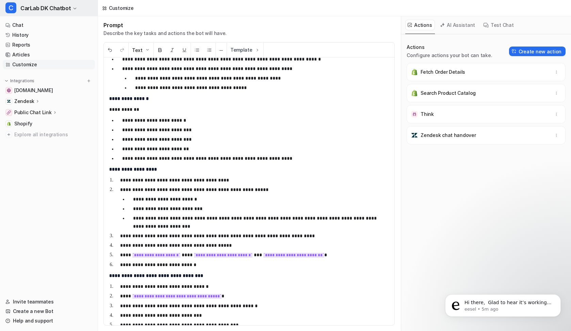
scroll to position [0, 0]
click at [47, 7] on span "CarLab DK Chatbot" at bounding box center [45, 8] width 50 height 10
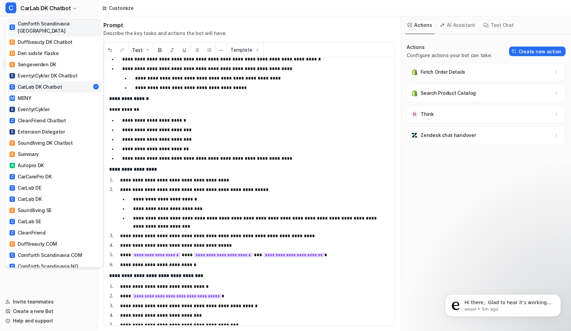
scroll to position [72, 0]
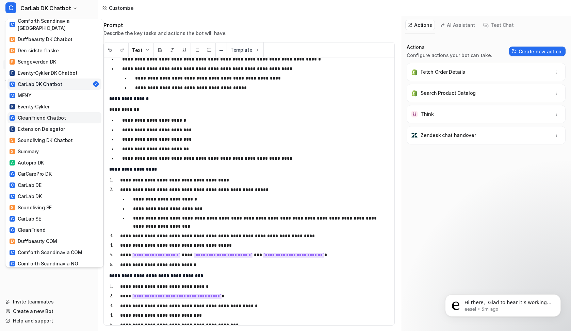
click at [64, 112] on link "C CleanFriend Chatbot" at bounding box center [54, 117] width 94 height 11
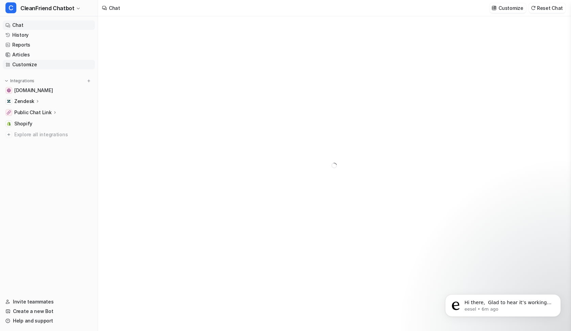
click at [49, 64] on link "Customize" at bounding box center [49, 65] width 92 height 10
type textarea "**********"
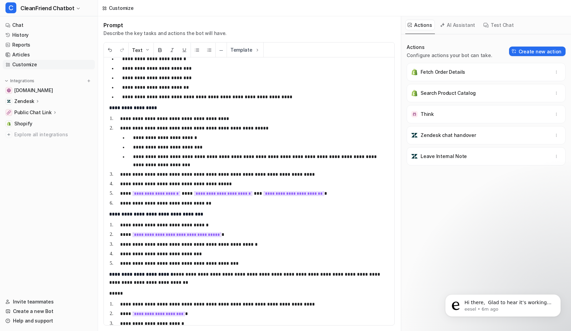
scroll to position [484, 0]
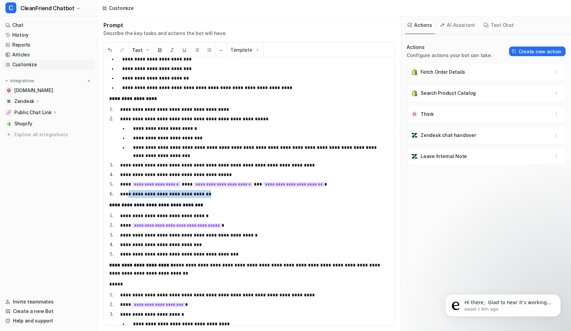
drag, startPoint x: 155, startPoint y: 194, endPoint x: 129, endPoint y: 192, distance: 25.5
click at [129, 192] on p "**********" at bounding box center [254, 194] width 269 height 8
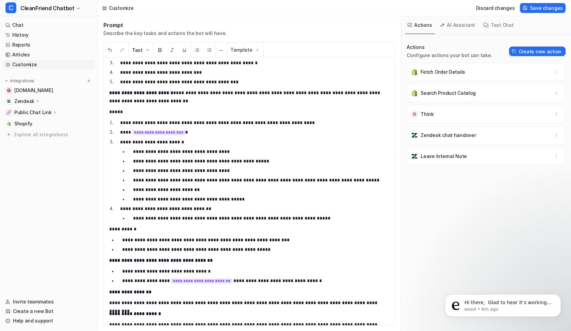
scroll to position [656, 0]
click at [141, 190] on p "**********" at bounding box center [261, 189] width 256 height 8
click at [546, 7] on span "Save changes" at bounding box center [545, 7] width 33 height 7
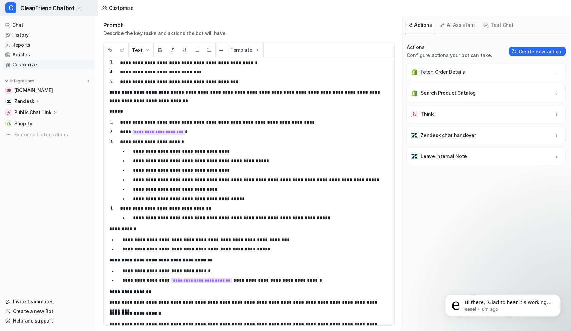
click at [53, 5] on span "CleanFriend Chatbot" at bounding box center [47, 8] width 54 height 10
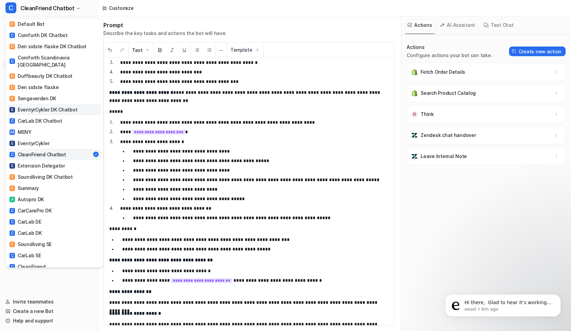
scroll to position [53, 0]
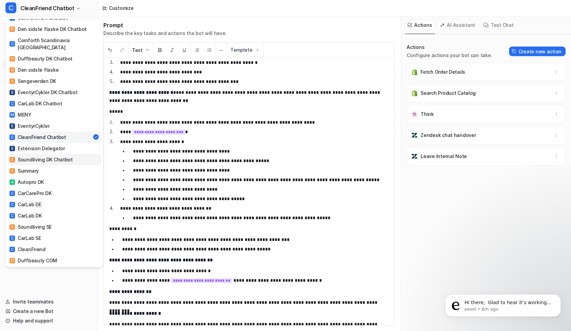
click at [63, 156] on div "S Soundliving DK Chatbot" at bounding box center [41, 159] width 63 height 7
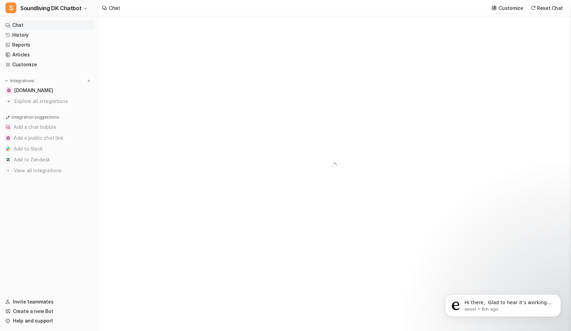
type textarea "**********"
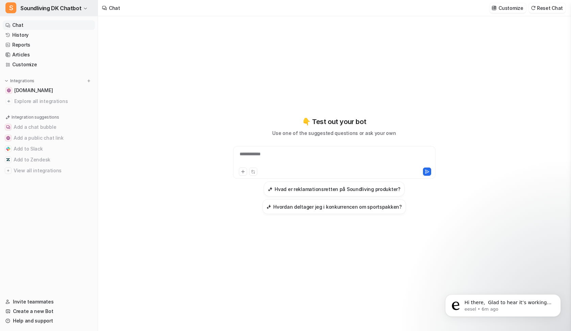
click at [40, 6] on span "Soundliving DK Chatbot" at bounding box center [50, 8] width 61 height 10
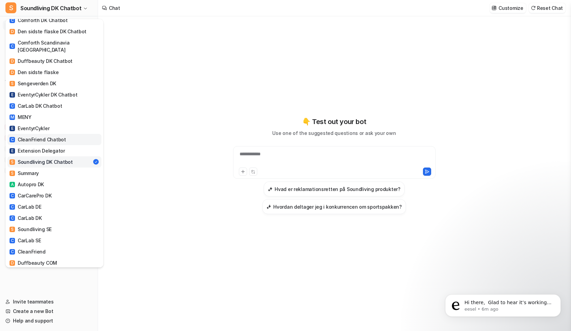
scroll to position [51, 0]
drag, startPoint x: 424, startPoint y: 37, endPoint x: 542, endPoint y: 2, distance: 123.2
click at [424, 37] on div "S Soundliving DK Chatbot C Comforth SE Chatbot C Comforth NO Chatbot S Scanfit …" at bounding box center [285, 165] width 571 height 331
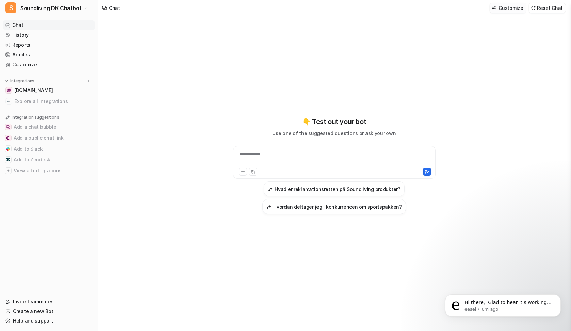
click at [511, 8] on p "Customize" at bounding box center [510, 7] width 24 height 7
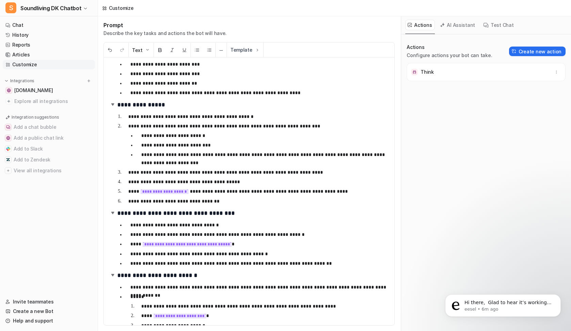
scroll to position [429, 0]
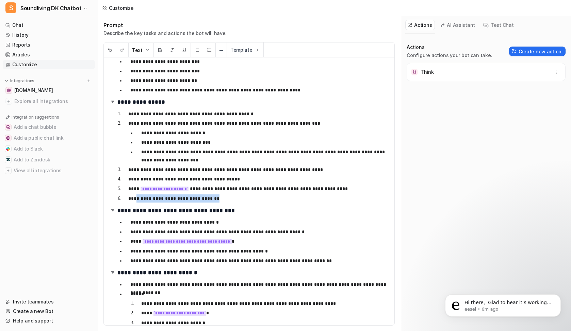
drag, startPoint x: 195, startPoint y: 198, endPoint x: 135, endPoint y: 198, distance: 59.8
click at [135, 198] on p "**********" at bounding box center [258, 198] width 260 height 8
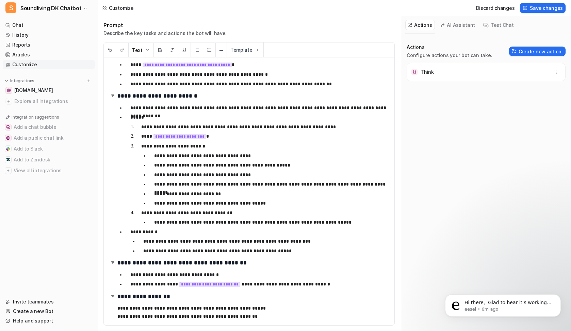
scroll to position [609, 0]
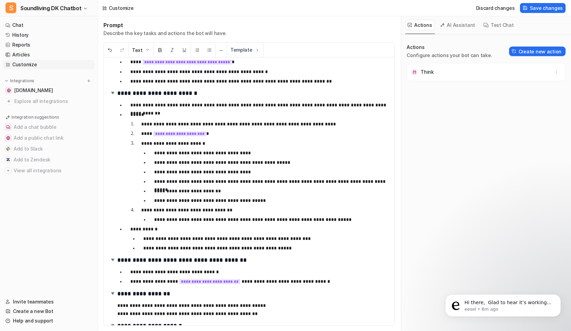
click at [156, 191] on p "**********" at bounding box center [271, 191] width 235 height 8
click at [529, 9] on div at bounding box center [525, 7] width 7 height 5
click at [58, 8] on span "Soundliving DK Chatbot" at bounding box center [50, 8] width 61 height 10
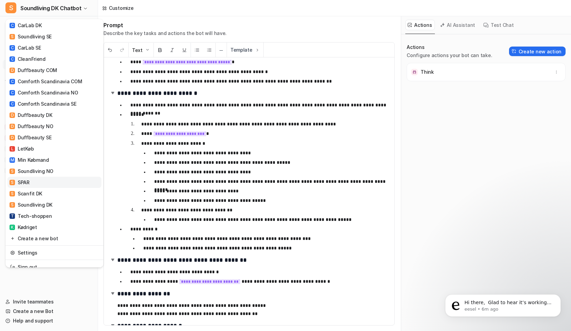
scroll to position [243, 0]
click at [224, 204] on div "S Soundliving DK Chatbot C Comforth SE Chatbot C Comforth NO Chatbot S Scanfit …" at bounding box center [285, 165] width 571 height 331
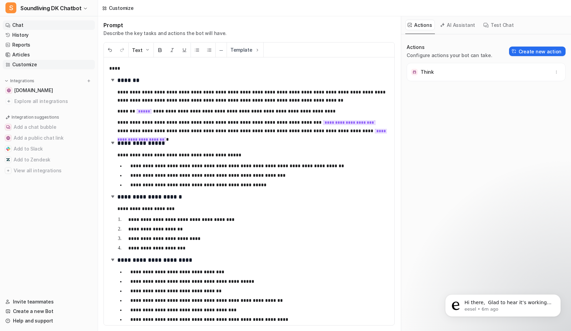
scroll to position [0, 0]
click at [70, 6] on span "Soundliving DK Chatbot" at bounding box center [50, 8] width 61 height 10
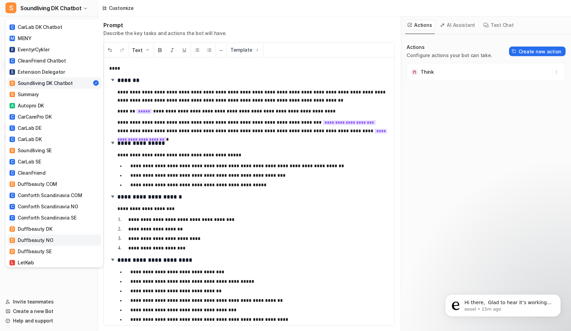
scroll to position [129, 0]
click at [439, 169] on div "S Soundliving DK Chatbot C Comforth SE Chatbot C Comforth NO Chatbot S Scanfit …" at bounding box center [285, 165] width 571 height 331
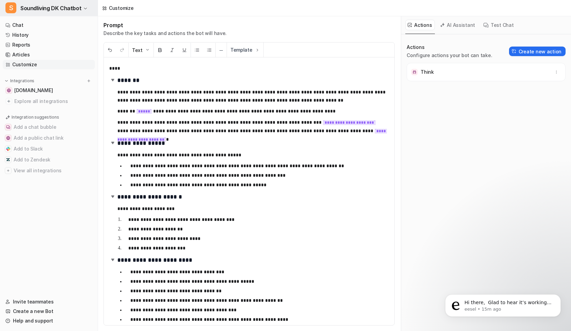
click at [51, 11] on span "Soundliving DK Chatbot" at bounding box center [50, 8] width 61 height 10
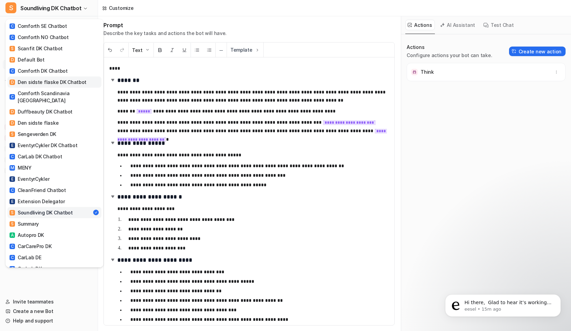
click at [68, 80] on div "D Den sidste flaske DK Chatbot" at bounding box center [48, 82] width 77 height 7
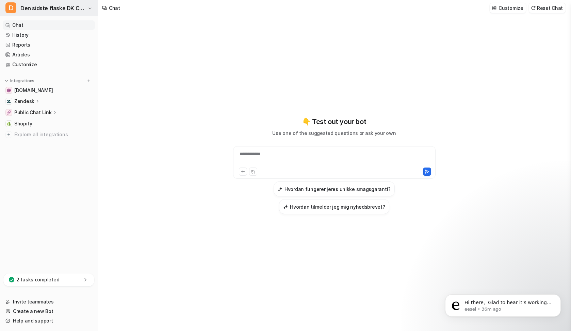
click at [59, 4] on span "Den sidste flaske DK Chatbot" at bounding box center [53, 8] width 66 height 10
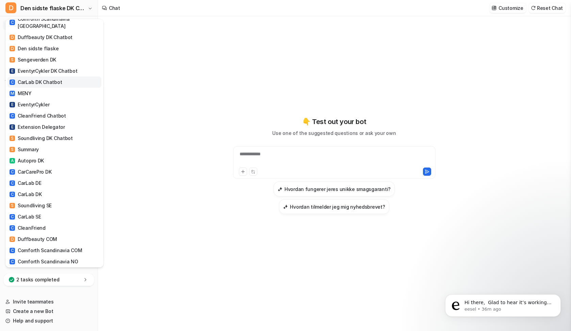
scroll to position [77, 0]
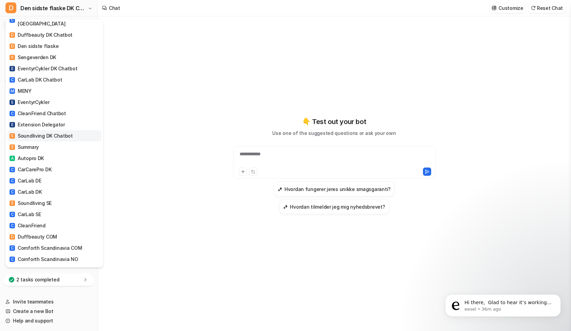
click at [50, 132] on div "S Soundliving DK Chatbot" at bounding box center [41, 135] width 63 height 7
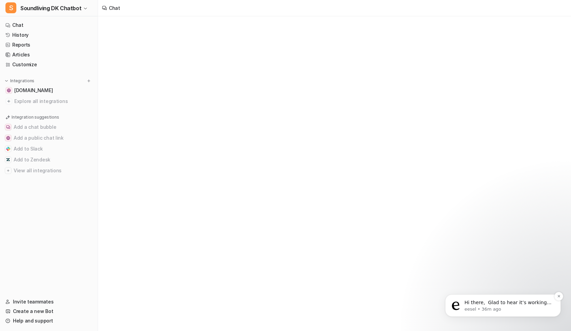
click at [527, 300] on p "Hi there, ​ Glad to hear it’s working now! At the moment, it only works on Chro…" at bounding box center [508, 303] width 88 height 7
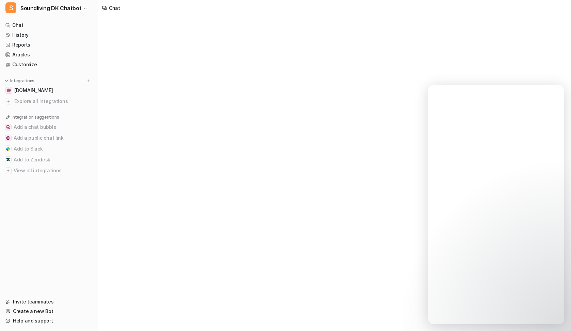
drag, startPoint x: 954, startPoint y: 389, endPoint x: 942, endPoint y: 321, distance: 69.3
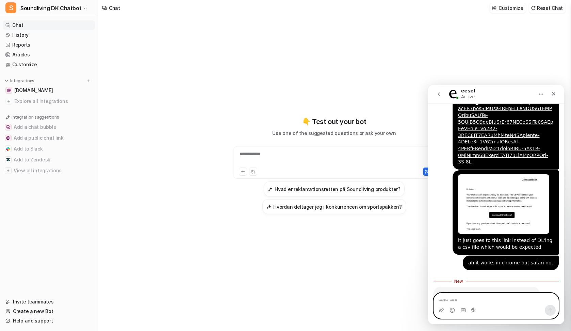
drag, startPoint x: 925, startPoint y: 383, endPoint x: 497, endPoint y: 298, distance: 436.1
click at [497, 298] on textarea "Message…" at bounding box center [496, 299] width 124 height 12
type textarea "**********"
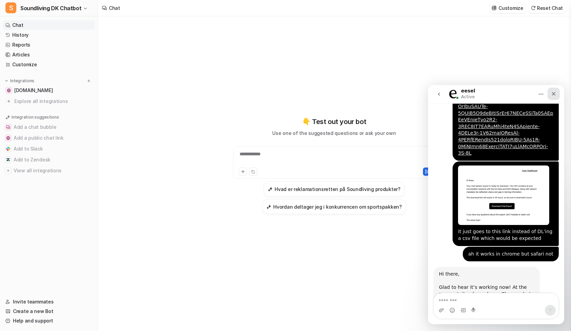
click at [554, 94] on icon "Close" at bounding box center [554, 94] width 4 height 4
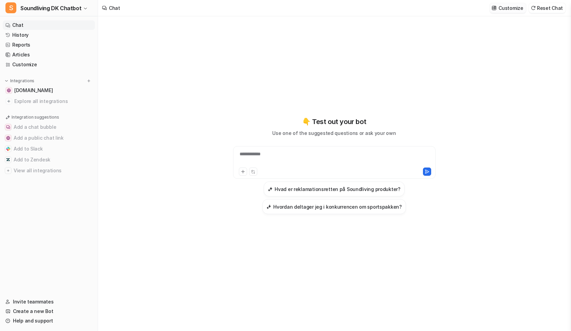
click at [503, 9] on p "Customize" at bounding box center [510, 7] width 24 height 7
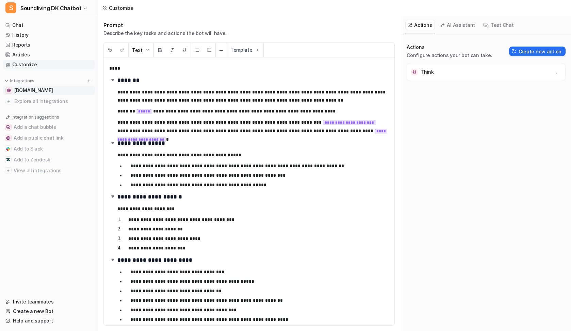
click at [63, 90] on link "[DOMAIN_NAME]" at bounding box center [49, 91] width 92 height 10
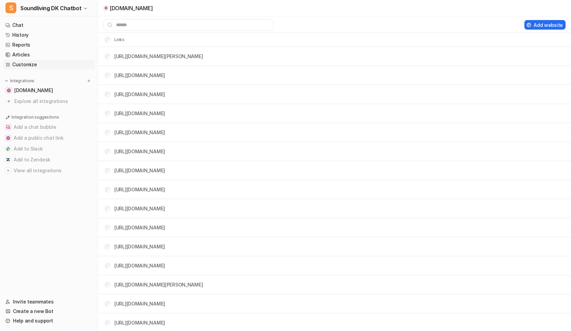
click at [46, 64] on link "Customize" at bounding box center [49, 65] width 92 height 10
